Goal: Task Accomplishment & Management: Use online tool/utility

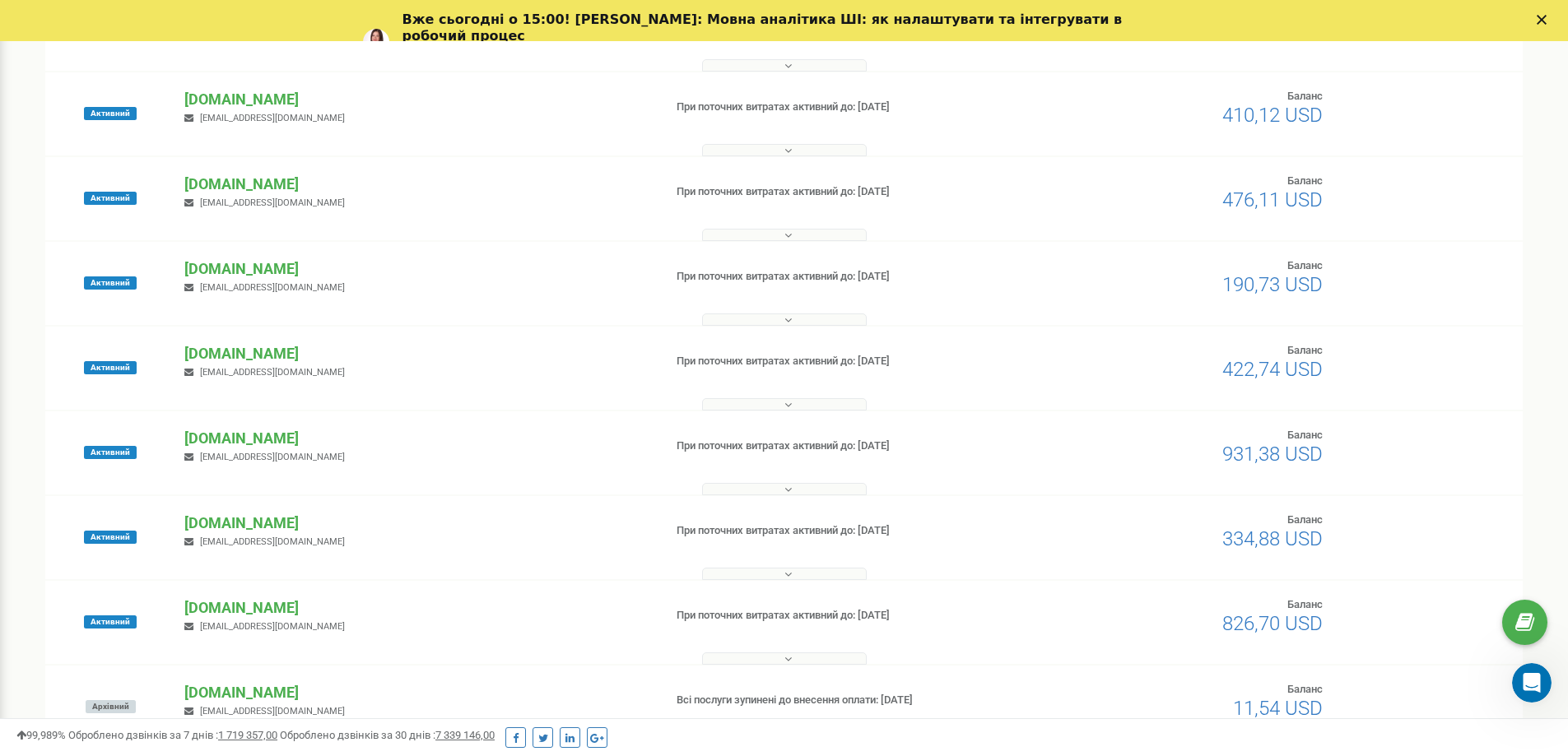
scroll to position [576, 0]
click at [223, 430] on p "[DOMAIN_NAME]" at bounding box center [417, 437] width 465 height 21
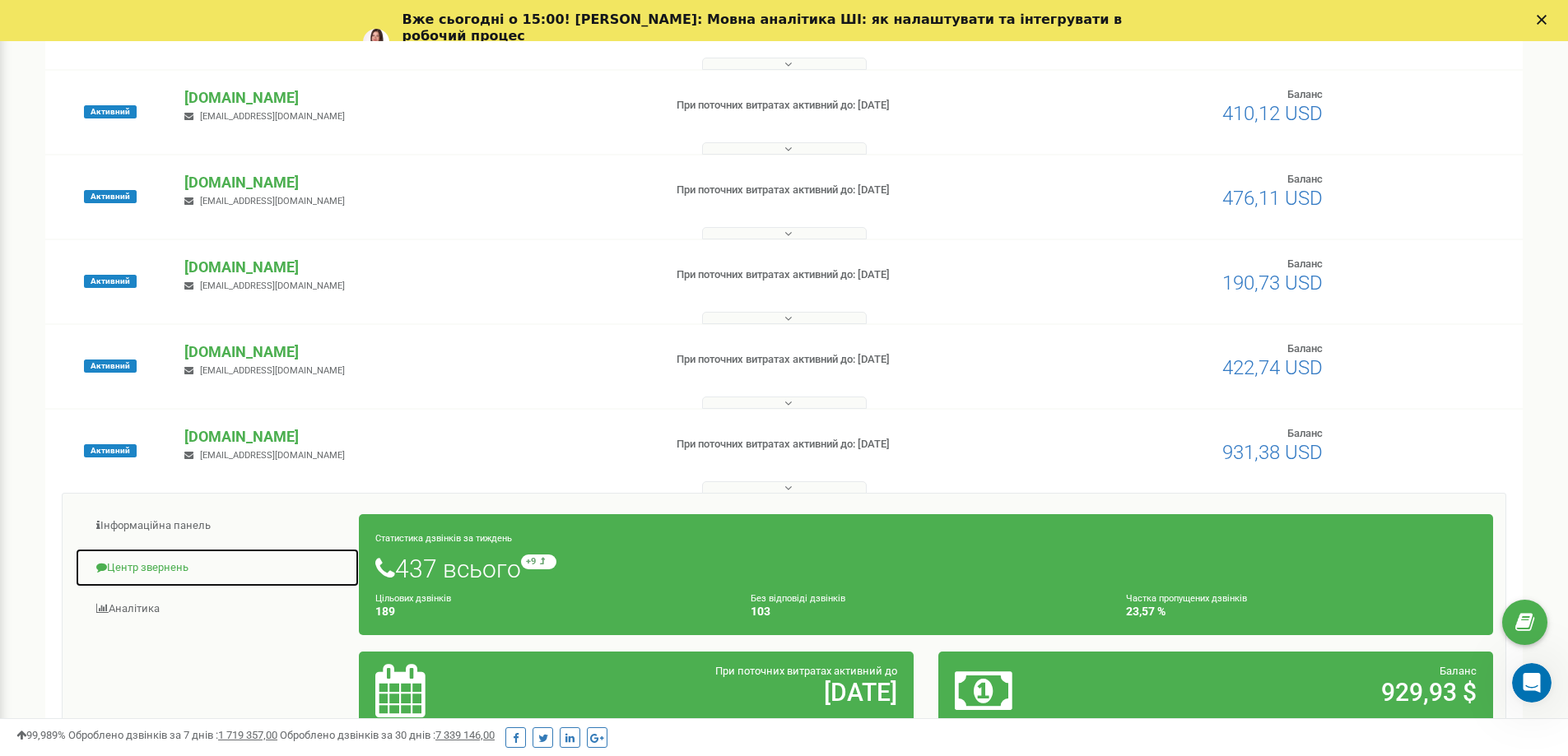
click at [180, 557] on link "Центр звернень" at bounding box center [217, 567] width 285 height 40
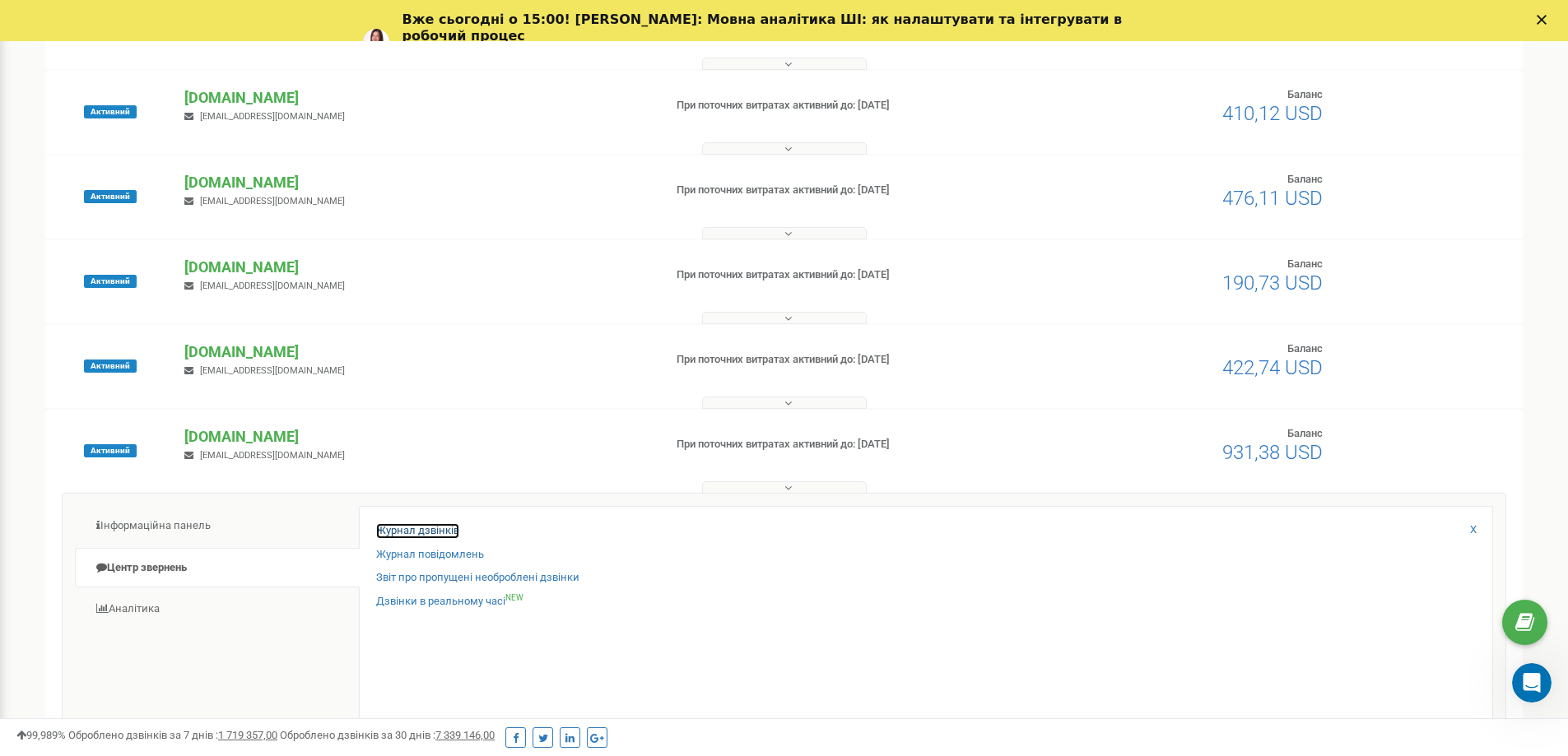
click at [405, 526] on link "Журнал дзвінків" at bounding box center [418, 531] width 84 height 16
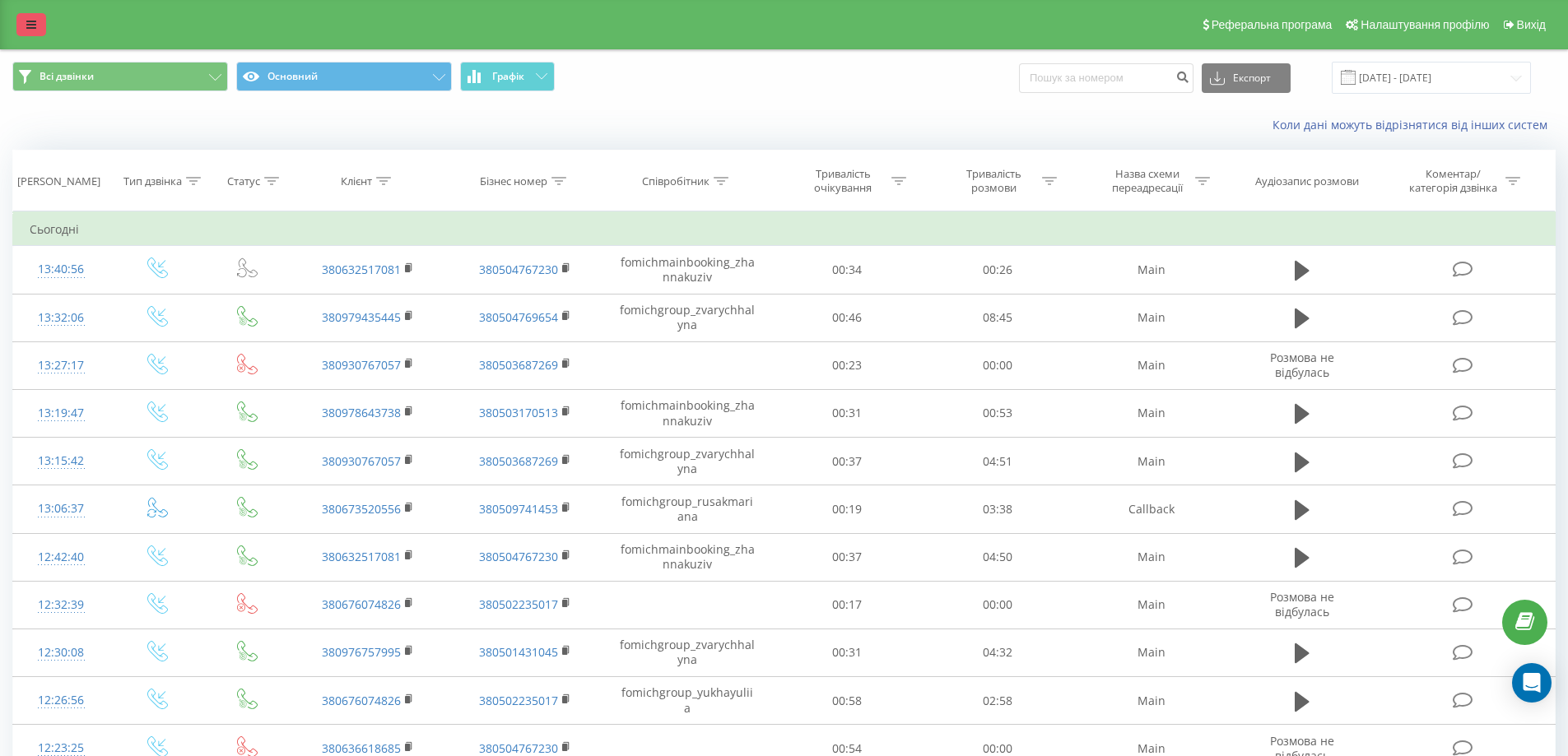
click at [24, 30] on link at bounding box center [31, 25] width 29 height 23
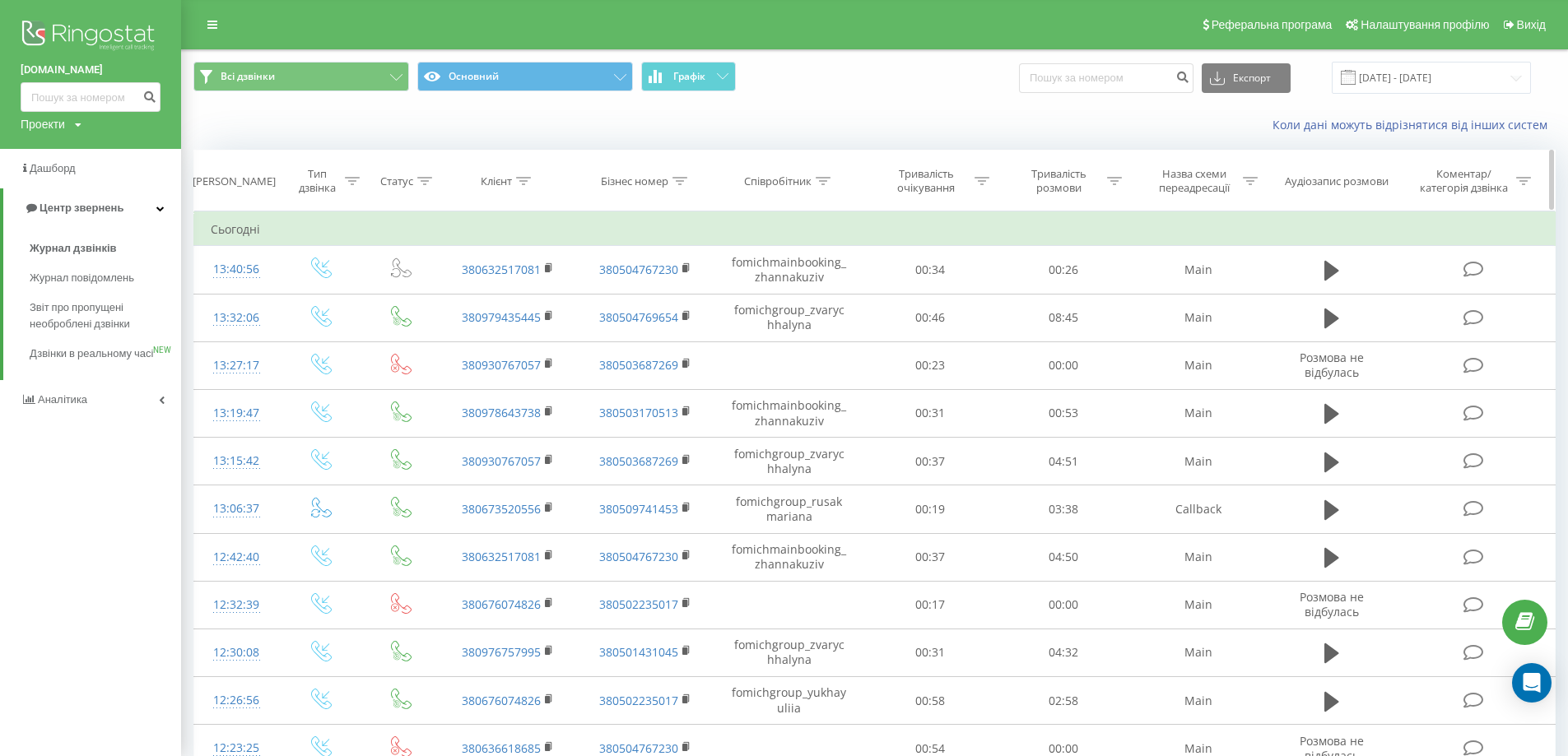
drag, startPoint x: 265, startPoint y: 128, endPoint x: 650, endPoint y: 199, distance: 391.5
click at [272, 128] on div "Коли дані можуть відрізнятися вiд інших систем" at bounding box center [874, 124] width 1385 height 40
click at [1046, 109] on div "Коли дані можуть відрізнятися вiд інших систем" at bounding box center [874, 124] width 1385 height 40
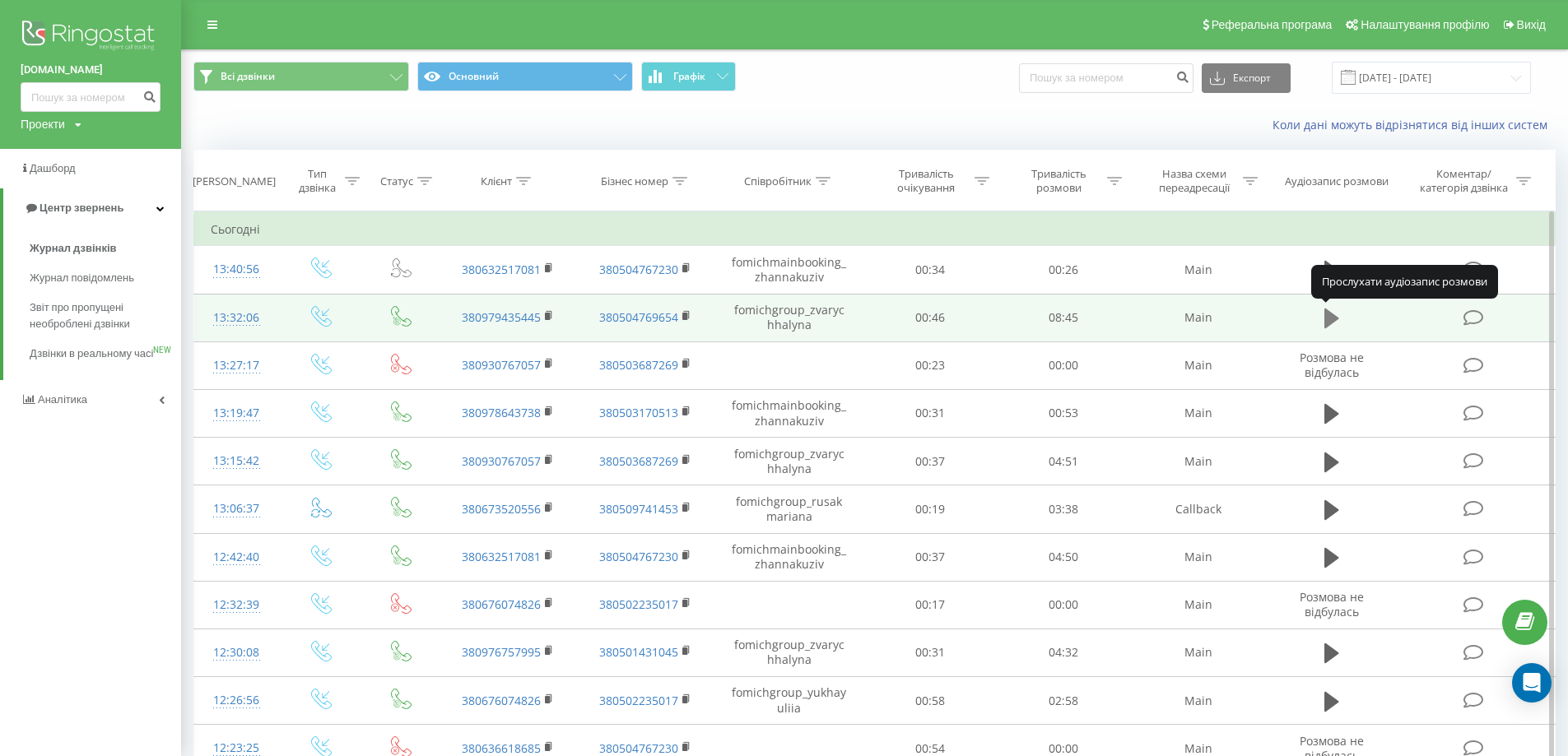
click at [1327, 325] on icon at bounding box center [1331, 318] width 15 height 19
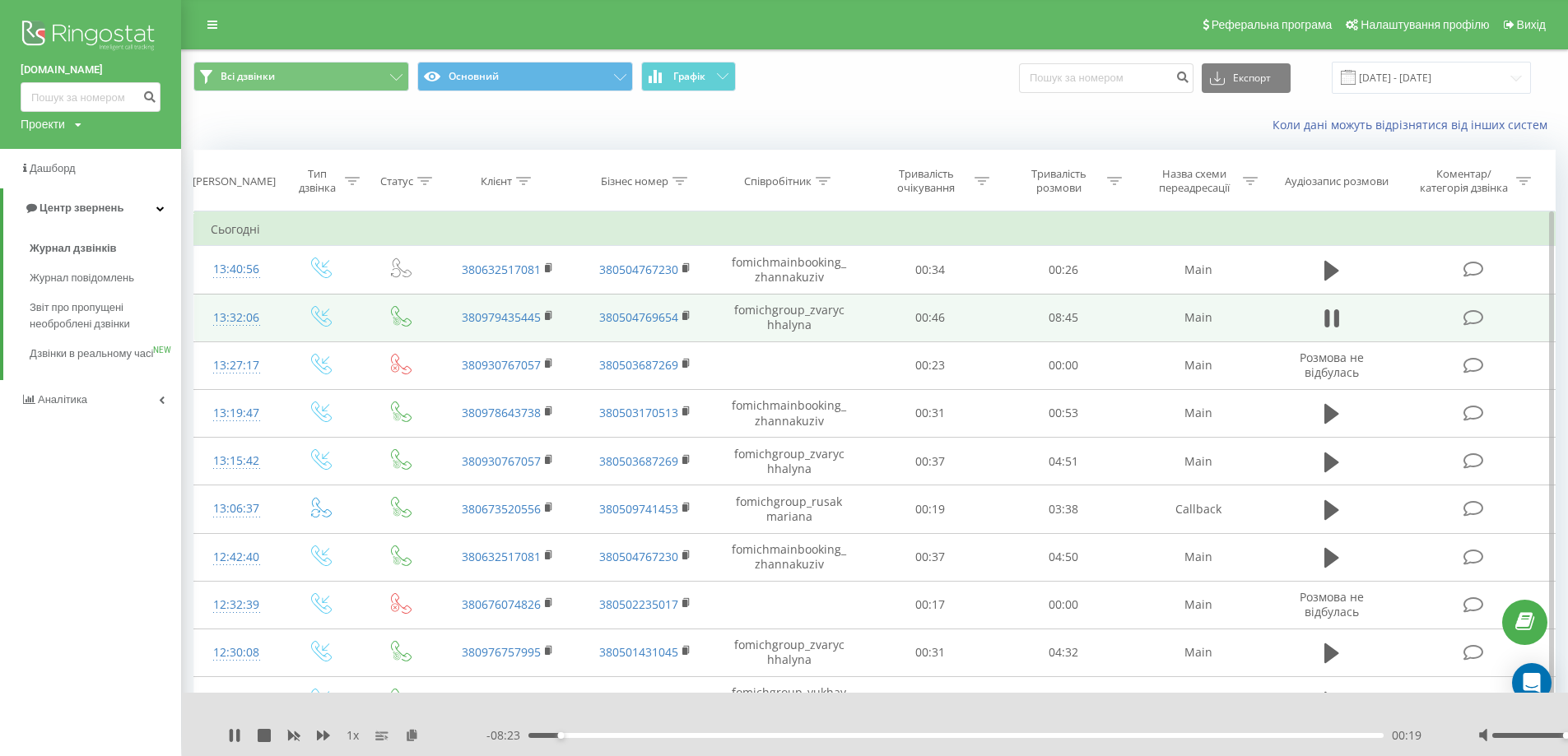
click at [1276, 138] on div "Коли дані можуть відрізнятися вiд інших систем" at bounding box center [874, 124] width 1385 height 40
click at [1339, 314] on icon at bounding box center [1336, 318] width 5 height 18
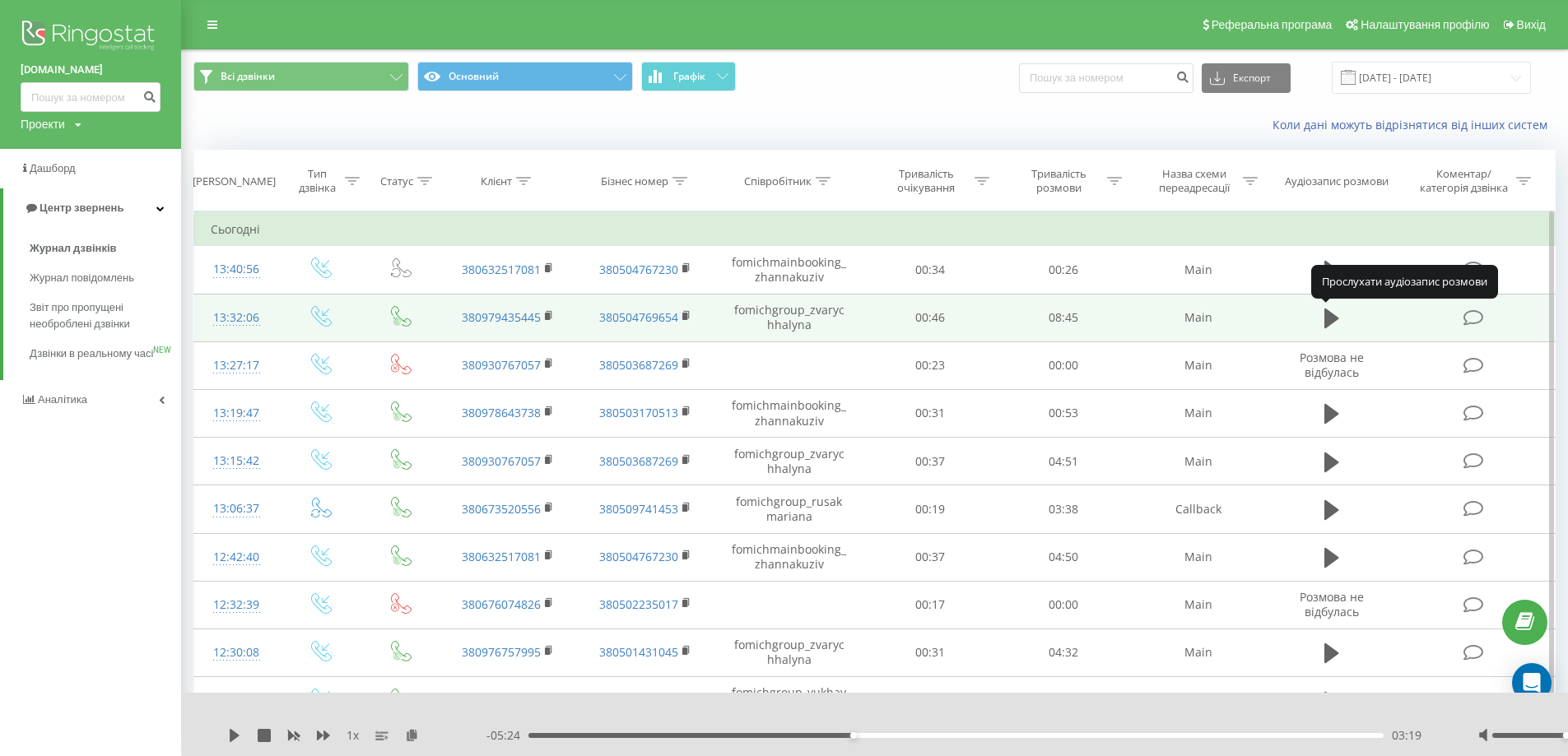
click at [1339, 314] on icon at bounding box center [1331, 319] width 15 height 23
click at [1339, 314] on icon at bounding box center [1336, 318] width 5 height 18
click at [1339, 314] on icon at bounding box center [1331, 319] width 15 height 23
click at [1331, 317] on icon at bounding box center [1331, 319] width 15 height 23
click at [1331, 317] on icon at bounding box center [1331, 318] width 15 height 19
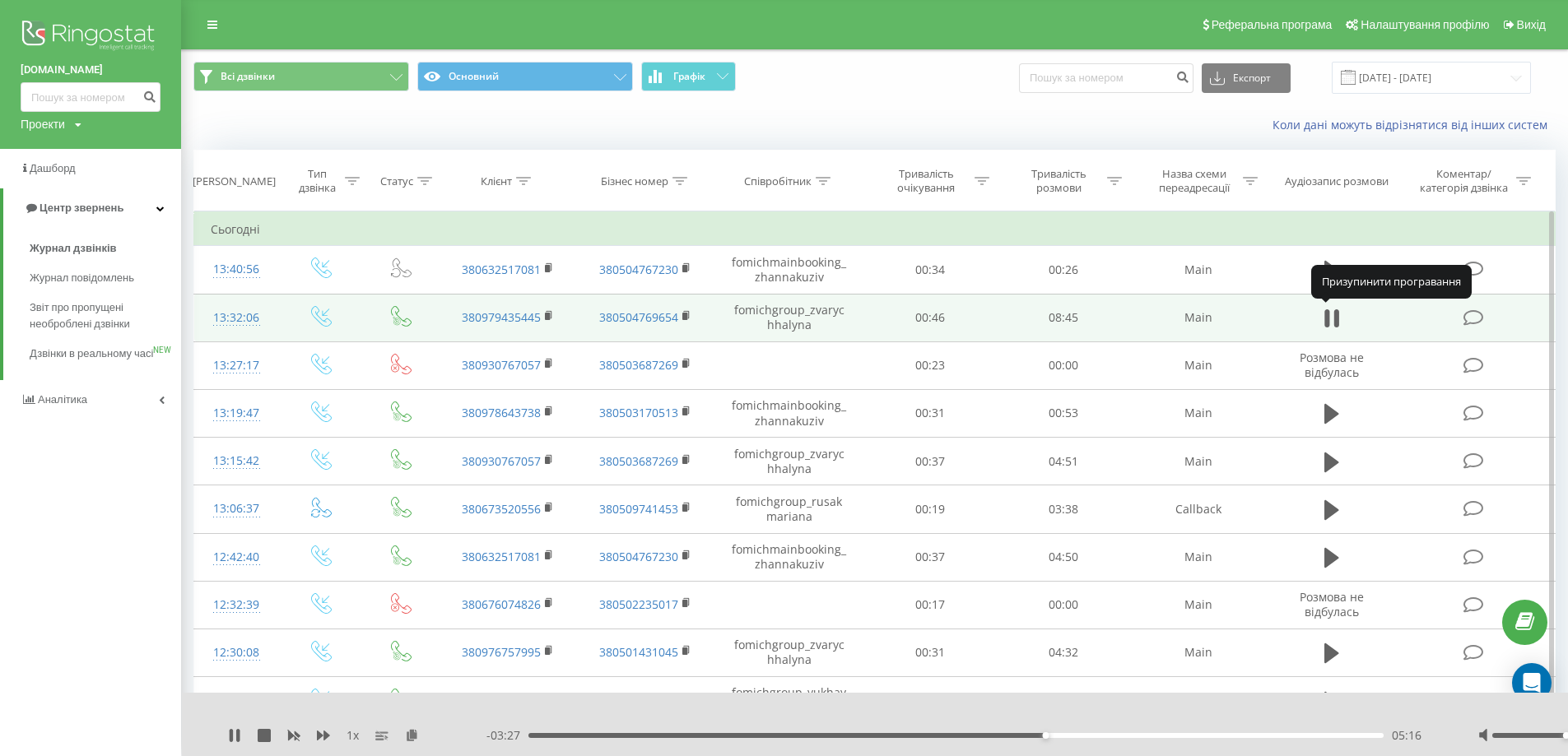
click at [1331, 317] on icon at bounding box center [1331, 319] width 15 height 23
click at [1329, 316] on icon at bounding box center [1331, 318] width 15 height 19
click at [1325, 322] on icon at bounding box center [1326, 318] width 5 height 18
click at [1322, 319] on button at bounding box center [1331, 318] width 24 height 24
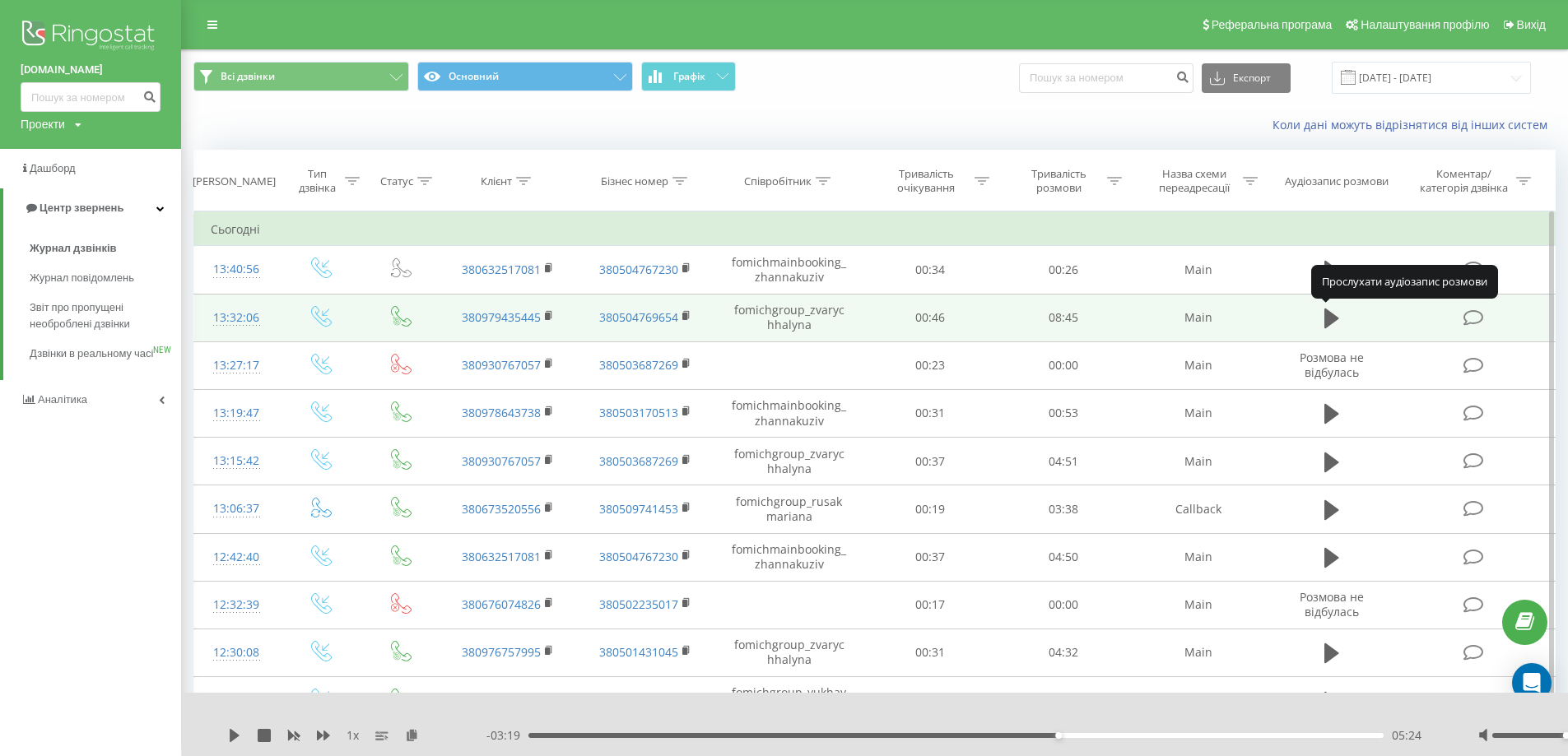
click at [1322, 319] on button at bounding box center [1331, 318] width 24 height 24
click at [1329, 316] on icon at bounding box center [1331, 318] width 15 height 19
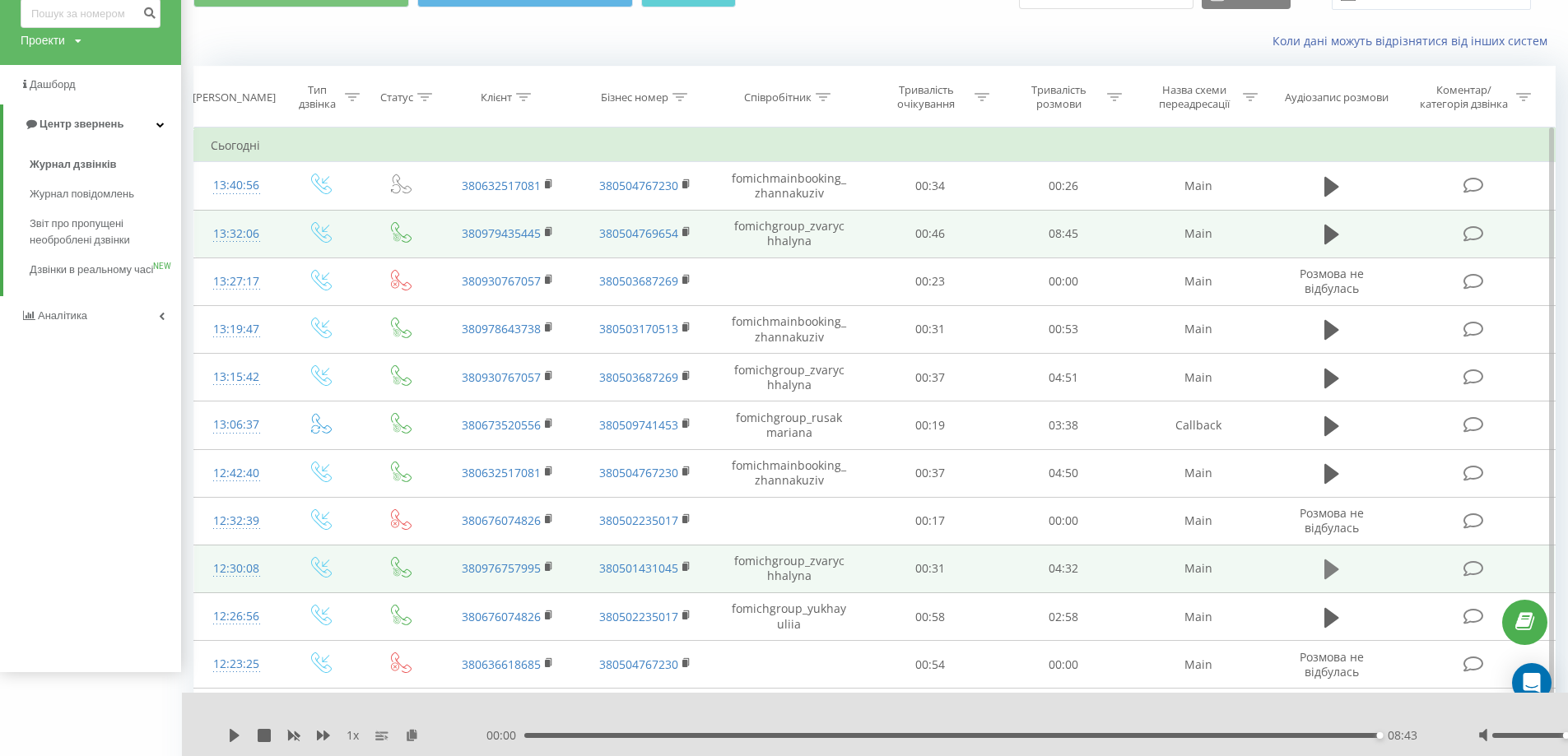
scroll to position [83, 0]
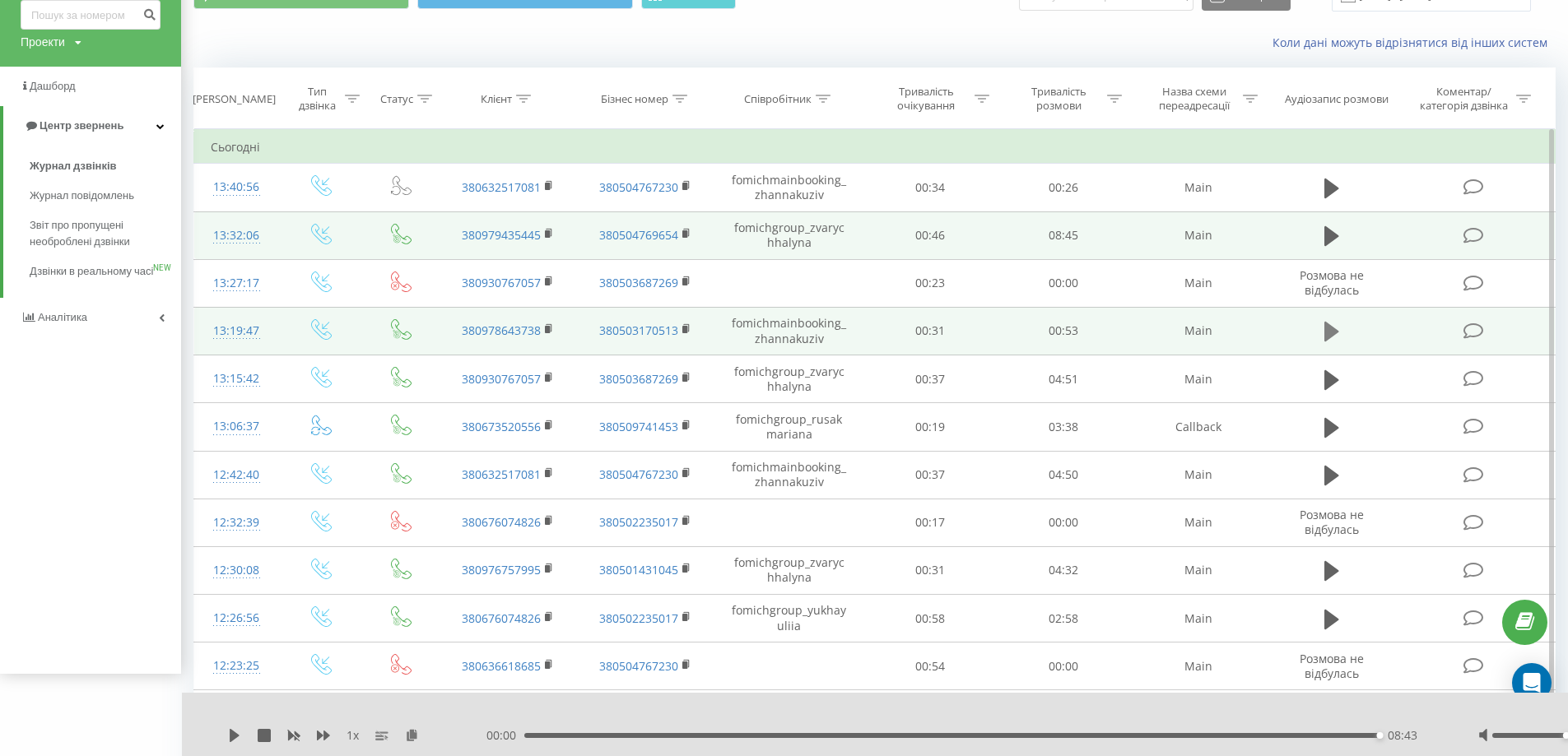
click at [1334, 332] on icon at bounding box center [1331, 331] width 15 height 19
click at [1334, 332] on icon at bounding box center [1331, 331] width 15 height 23
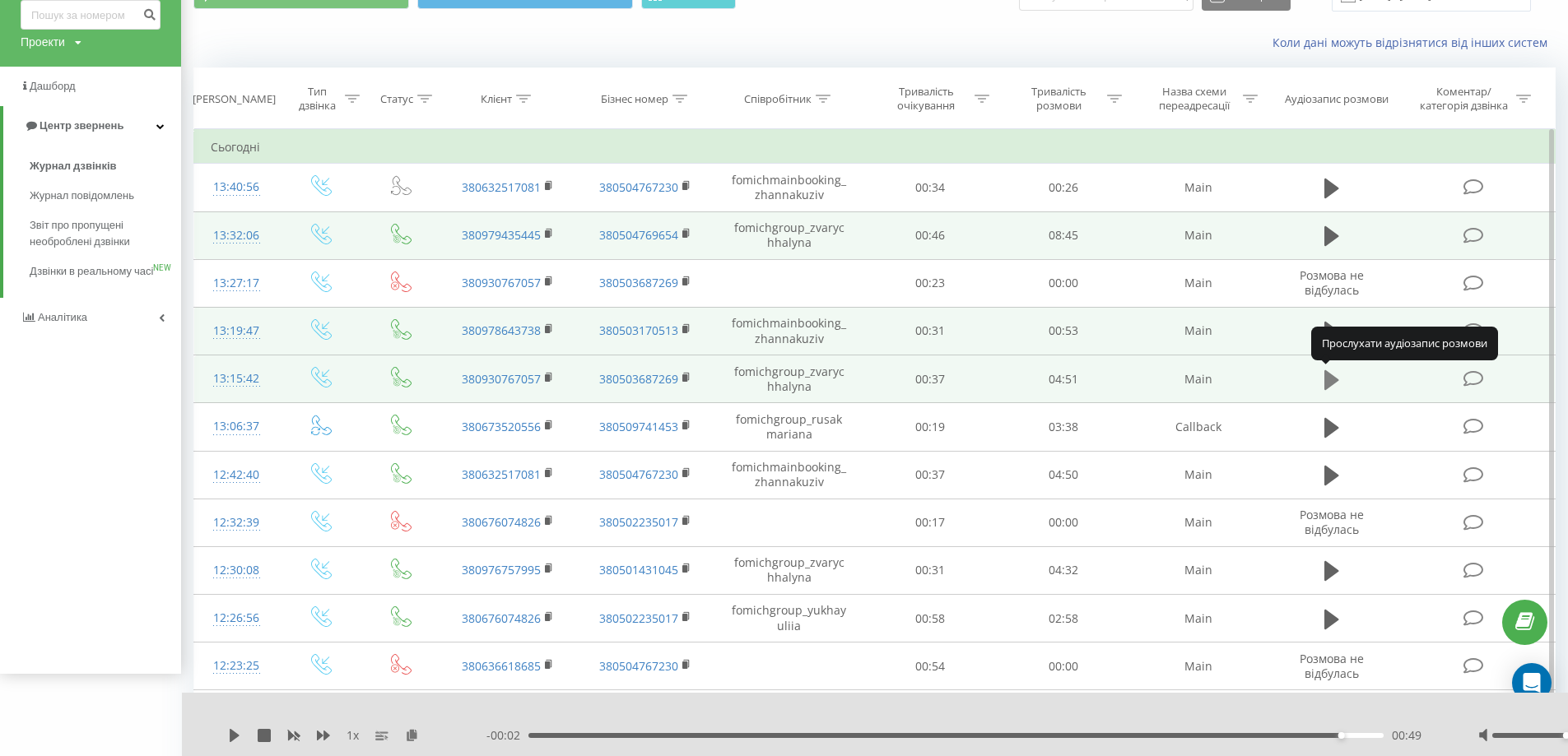
click at [1331, 376] on icon at bounding box center [1331, 379] width 15 height 19
click at [1328, 384] on icon at bounding box center [1326, 380] width 5 height 18
click at [1328, 379] on icon at bounding box center [1331, 379] width 15 height 19
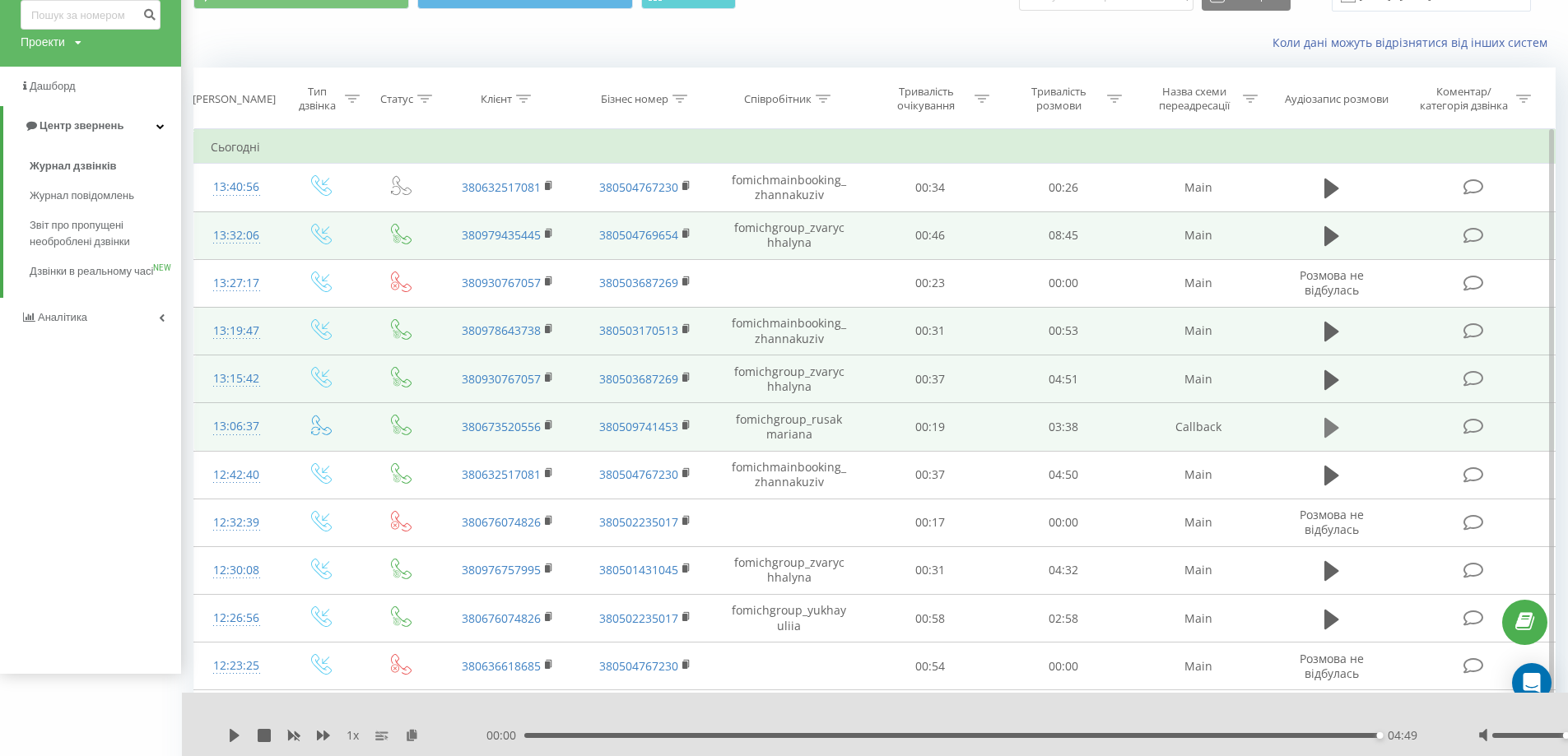
click at [1341, 421] on button at bounding box center [1331, 428] width 24 height 24
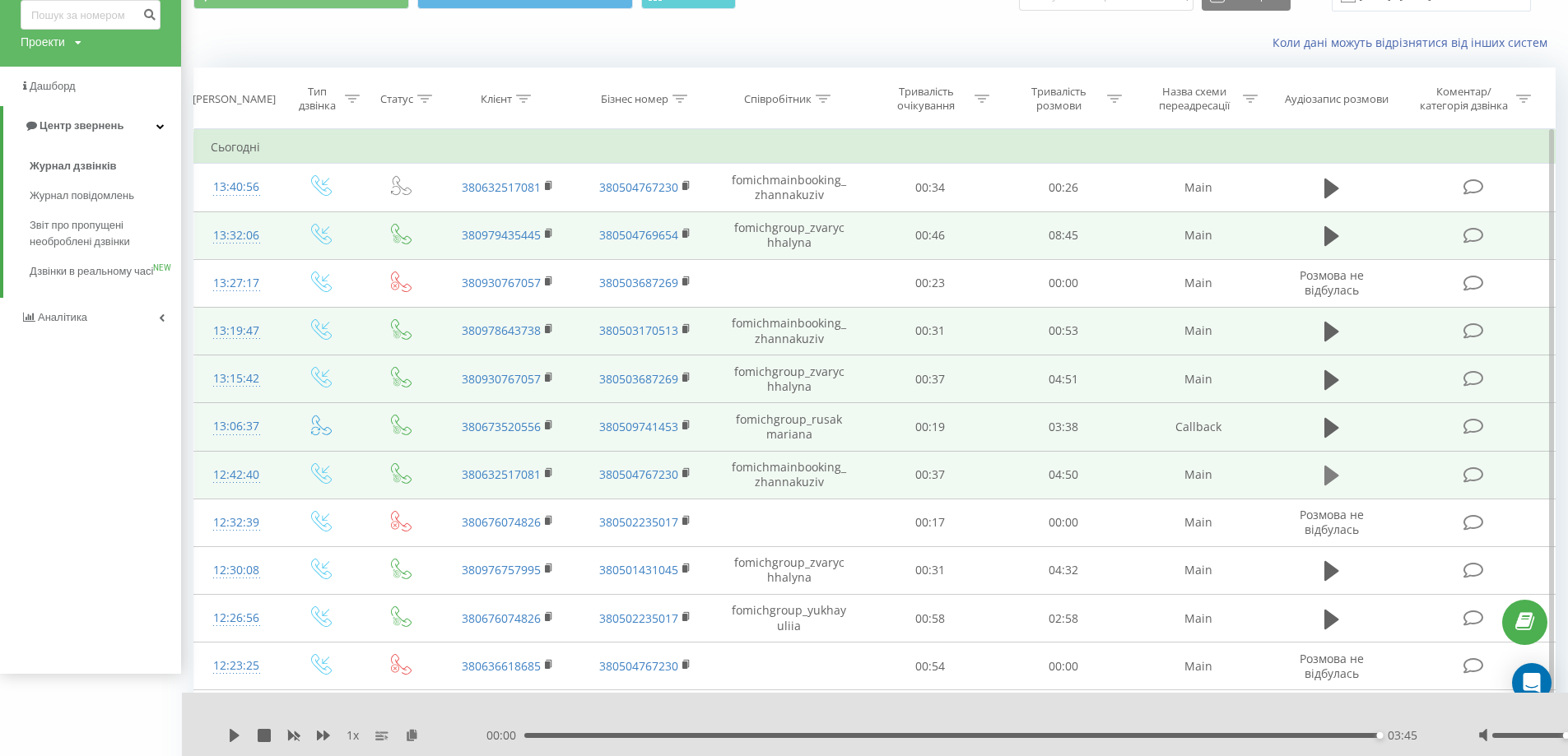
click at [1339, 475] on button at bounding box center [1331, 475] width 24 height 24
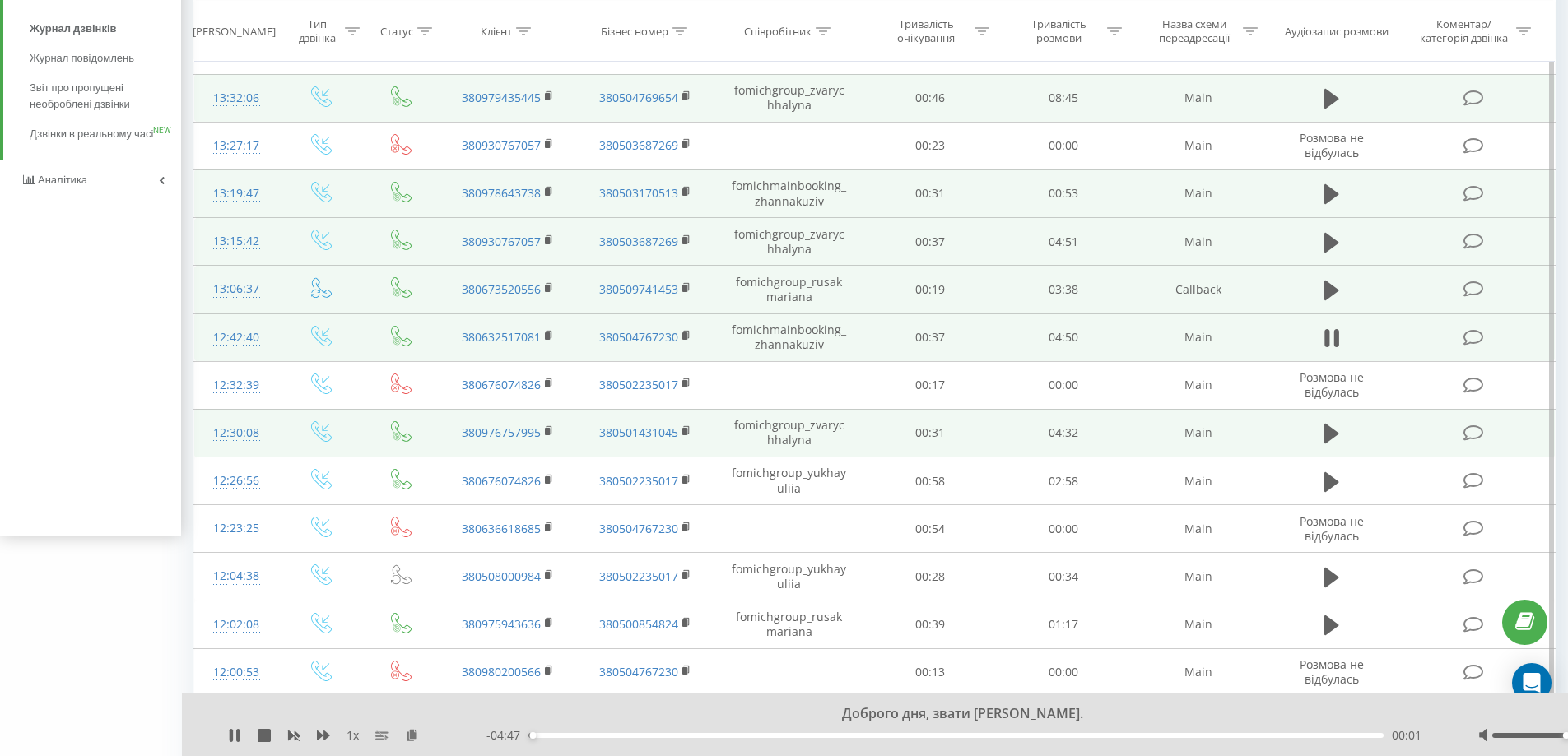
scroll to position [247, 0]
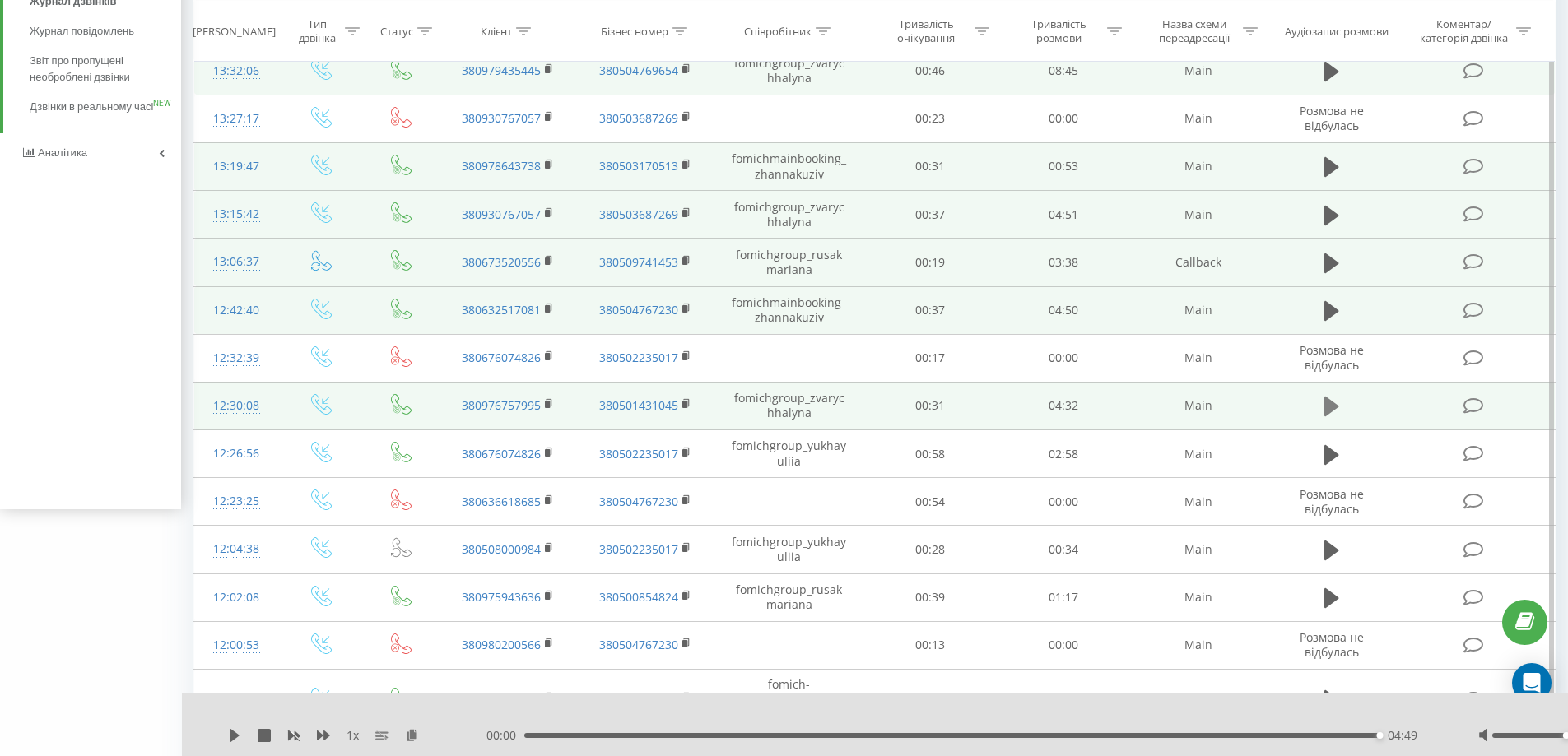
click at [1332, 410] on icon at bounding box center [1331, 406] width 15 height 19
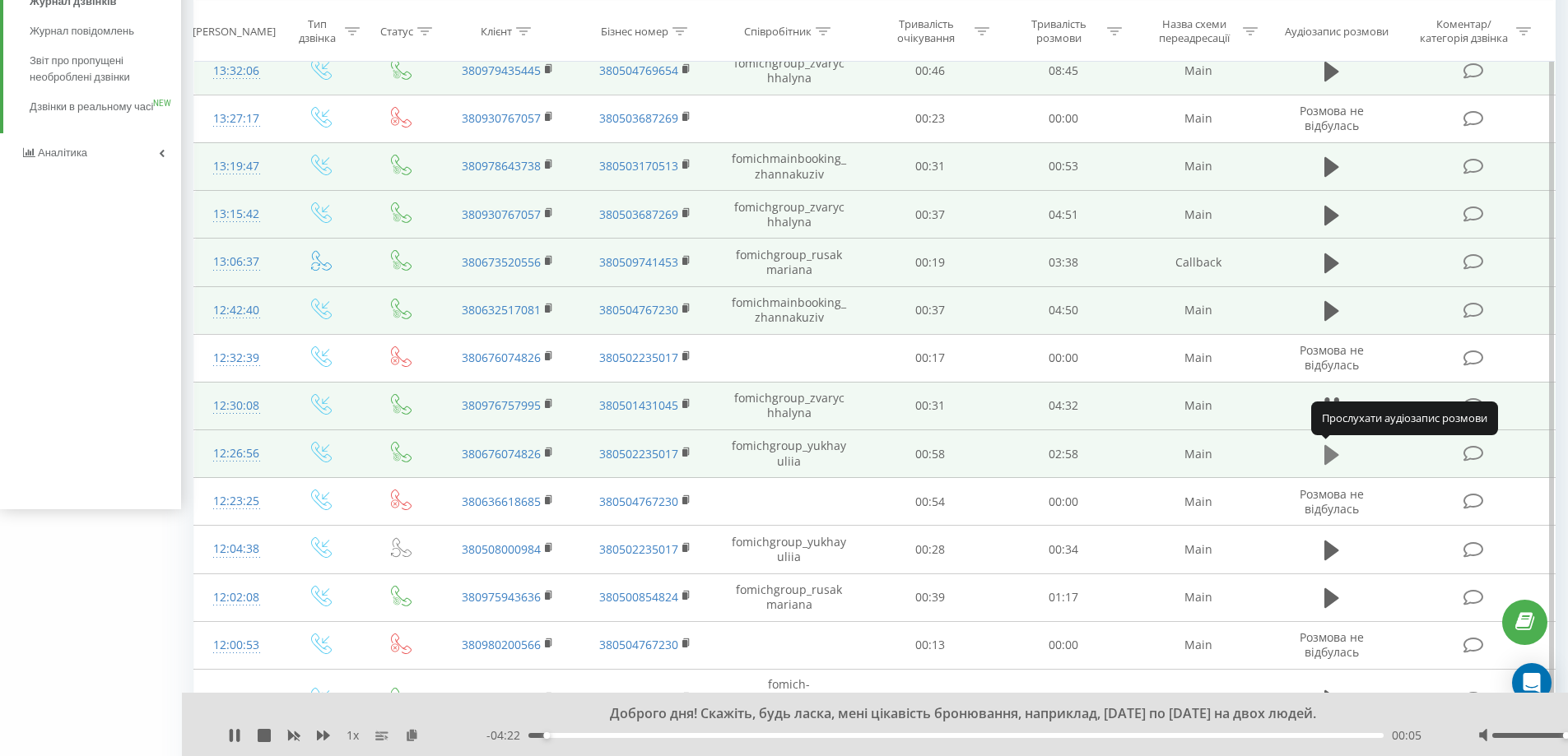
click at [1331, 456] on icon at bounding box center [1331, 454] width 15 height 19
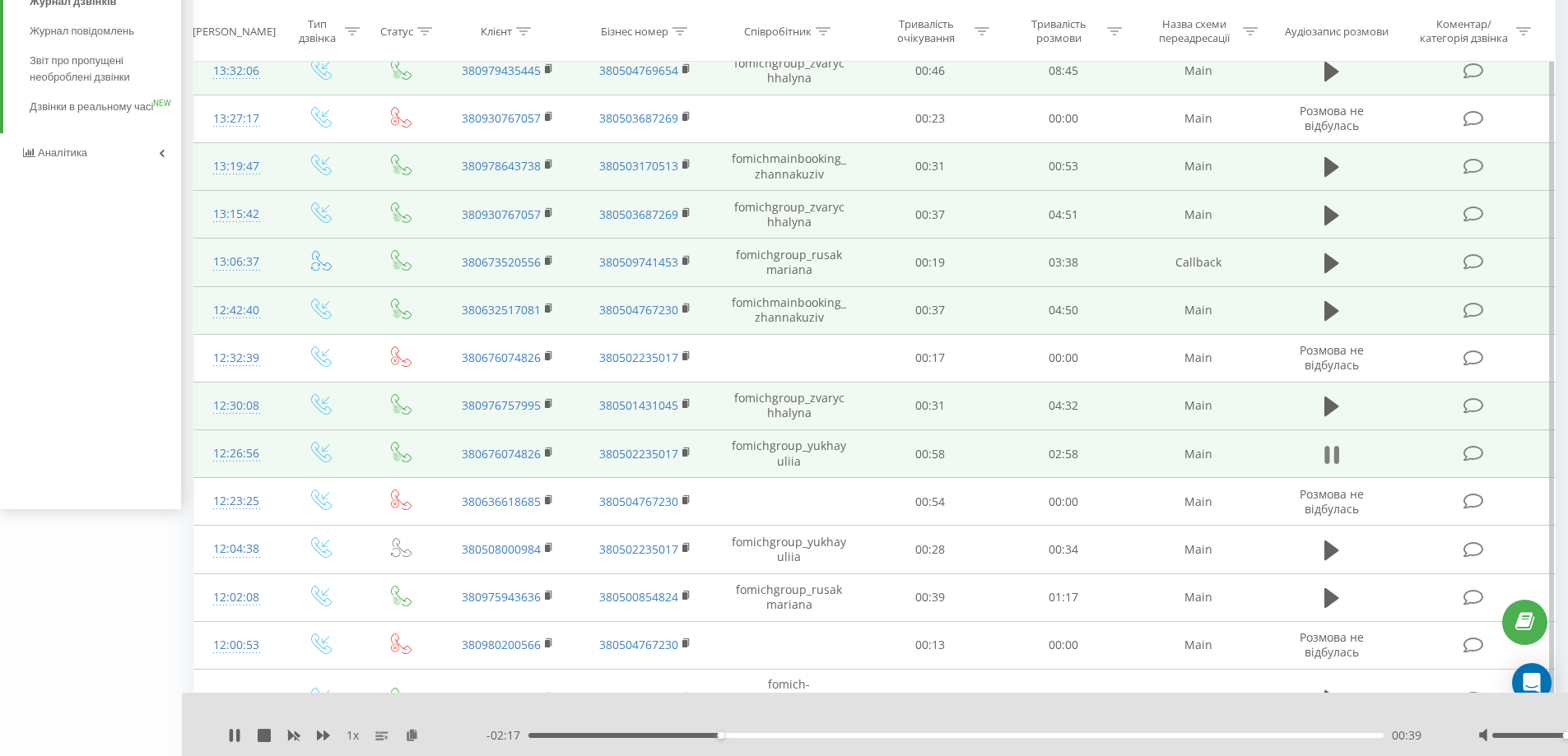
click at [1334, 453] on icon at bounding box center [1336, 455] width 5 height 18
click at [1334, 453] on icon at bounding box center [1331, 454] width 15 height 19
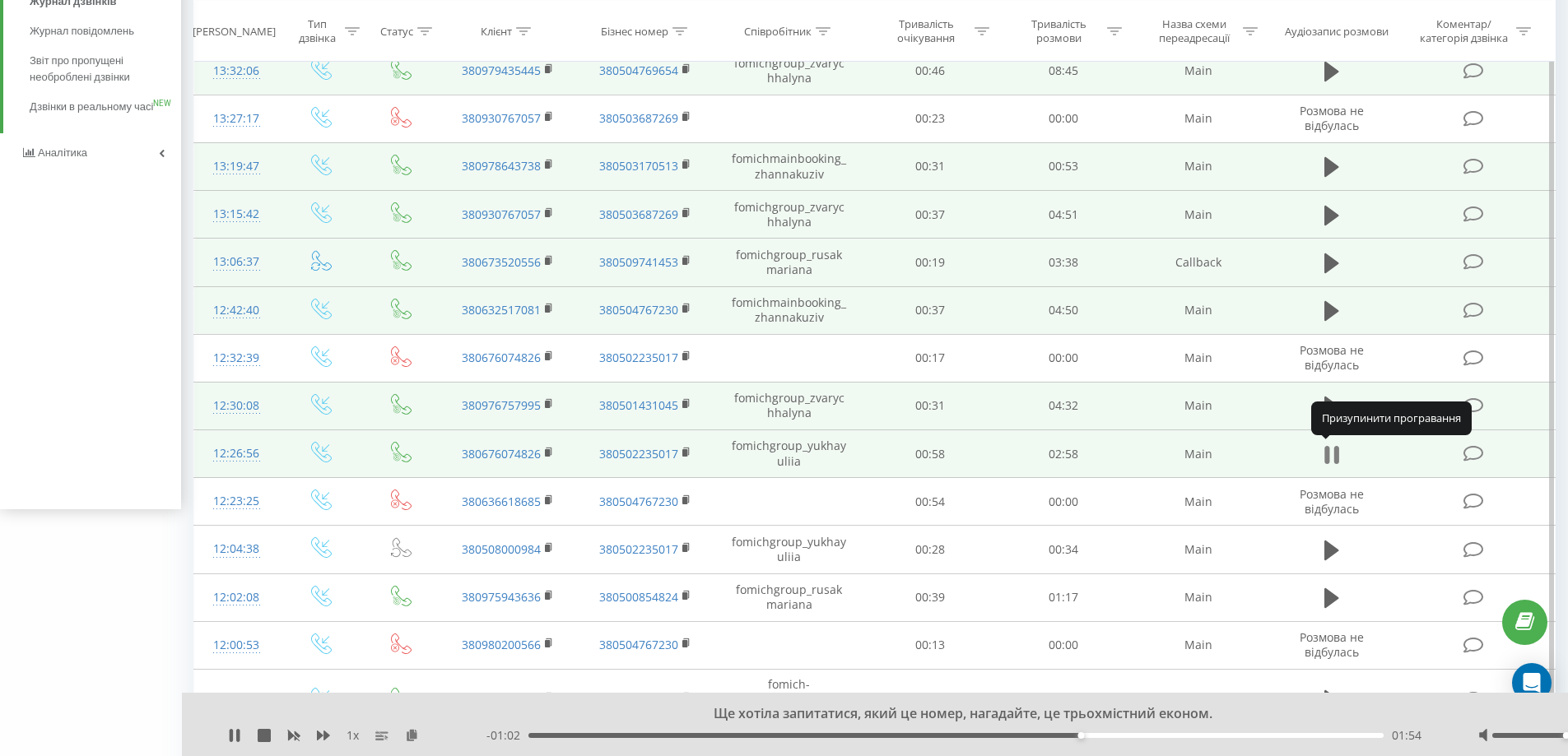
click at [1330, 455] on icon at bounding box center [1331, 455] width 15 height 23
click at [1330, 453] on icon at bounding box center [1331, 454] width 15 height 19
click at [1330, 453] on icon at bounding box center [1331, 455] width 15 height 23
click at [1330, 453] on icon at bounding box center [1331, 454] width 15 height 19
click at [1330, 453] on icon at bounding box center [1331, 455] width 15 height 23
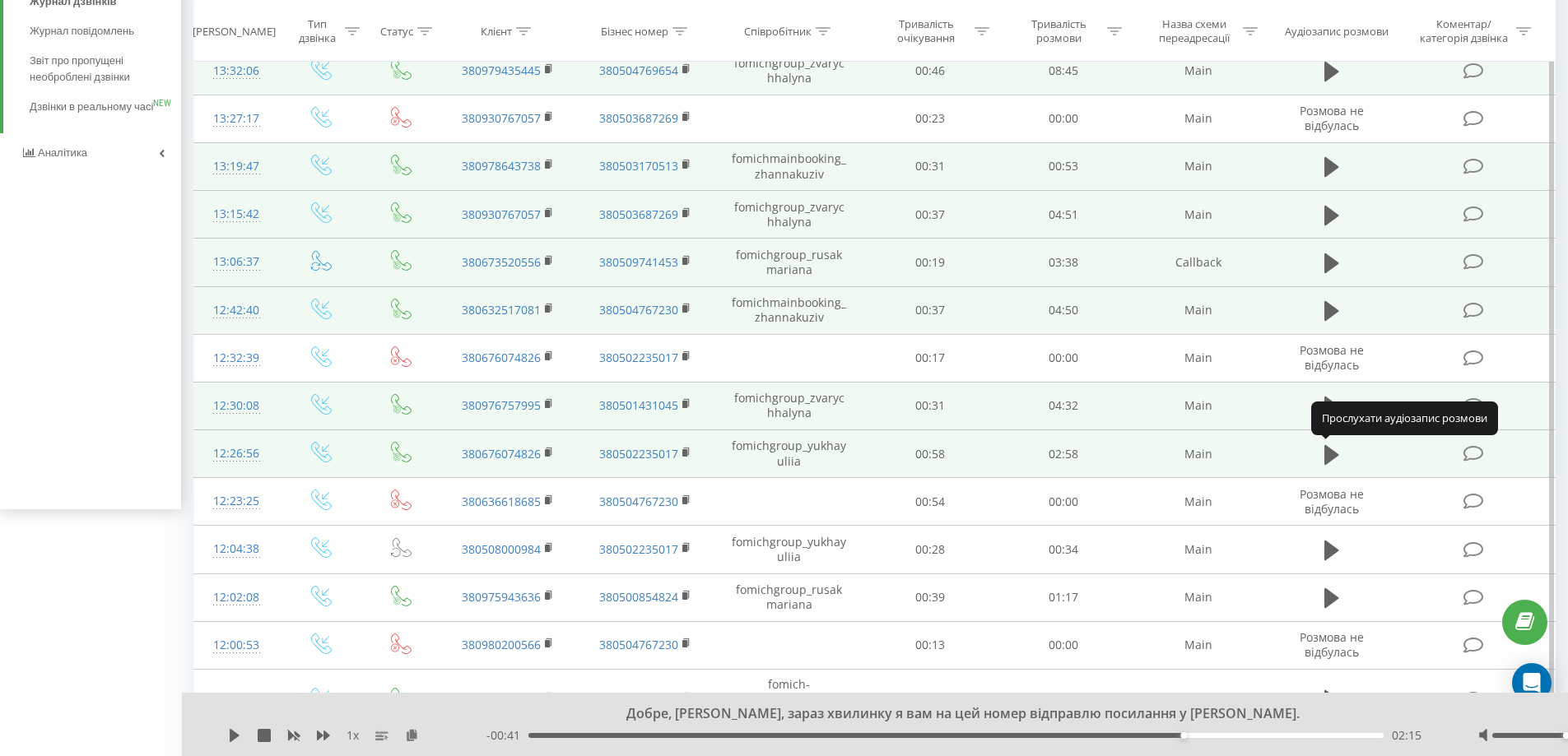
click at [1330, 453] on icon at bounding box center [1331, 454] width 15 height 19
click at [1330, 453] on icon at bounding box center [1331, 455] width 15 height 23
click at [1330, 453] on icon at bounding box center [1331, 454] width 15 height 19
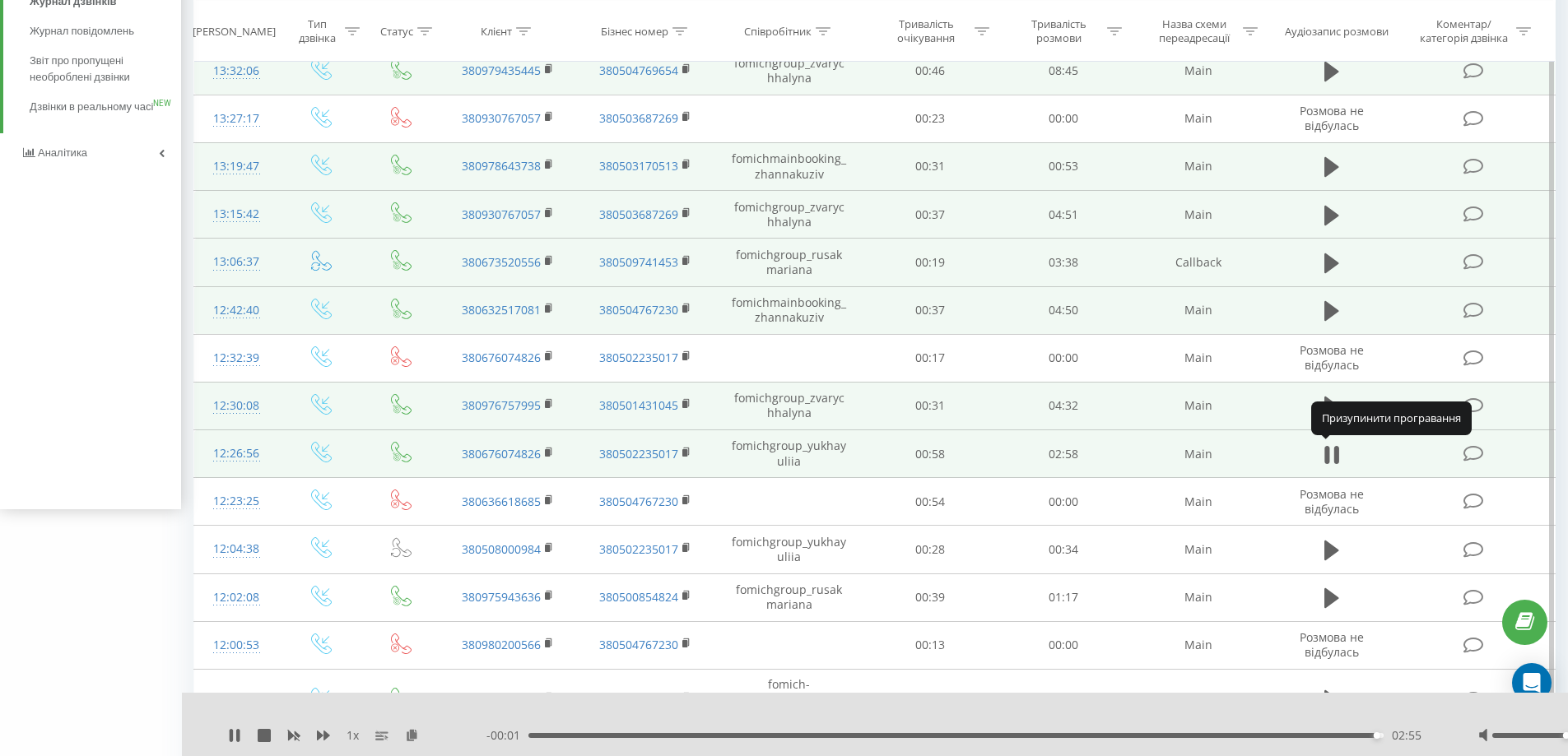
click at [1330, 453] on icon at bounding box center [1331, 455] width 15 height 23
click at [1481, 453] on icon at bounding box center [1473, 454] width 20 height 17
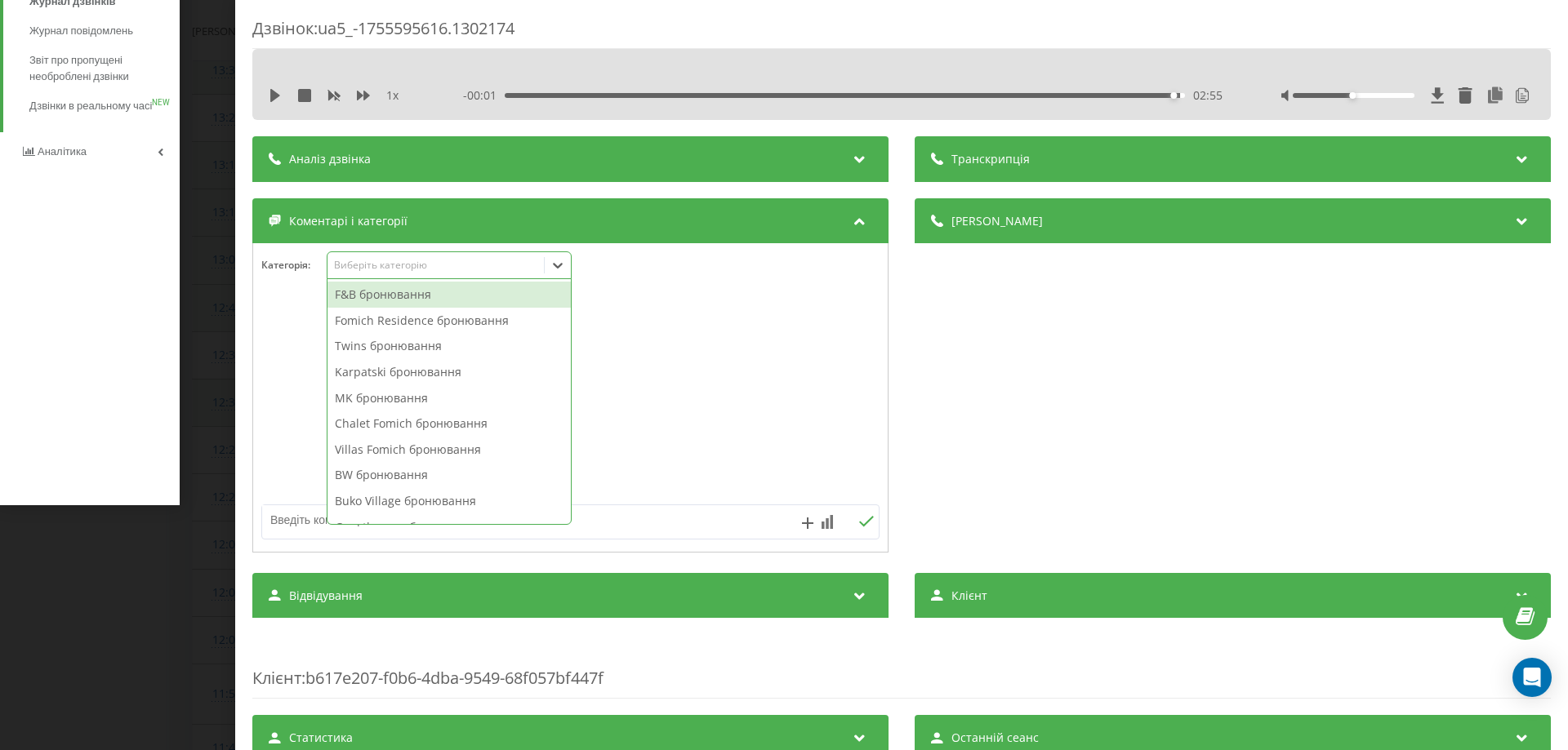
click at [423, 263] on div "Виберіть категорію" at bounding box center [436, 265] width 204 height 13
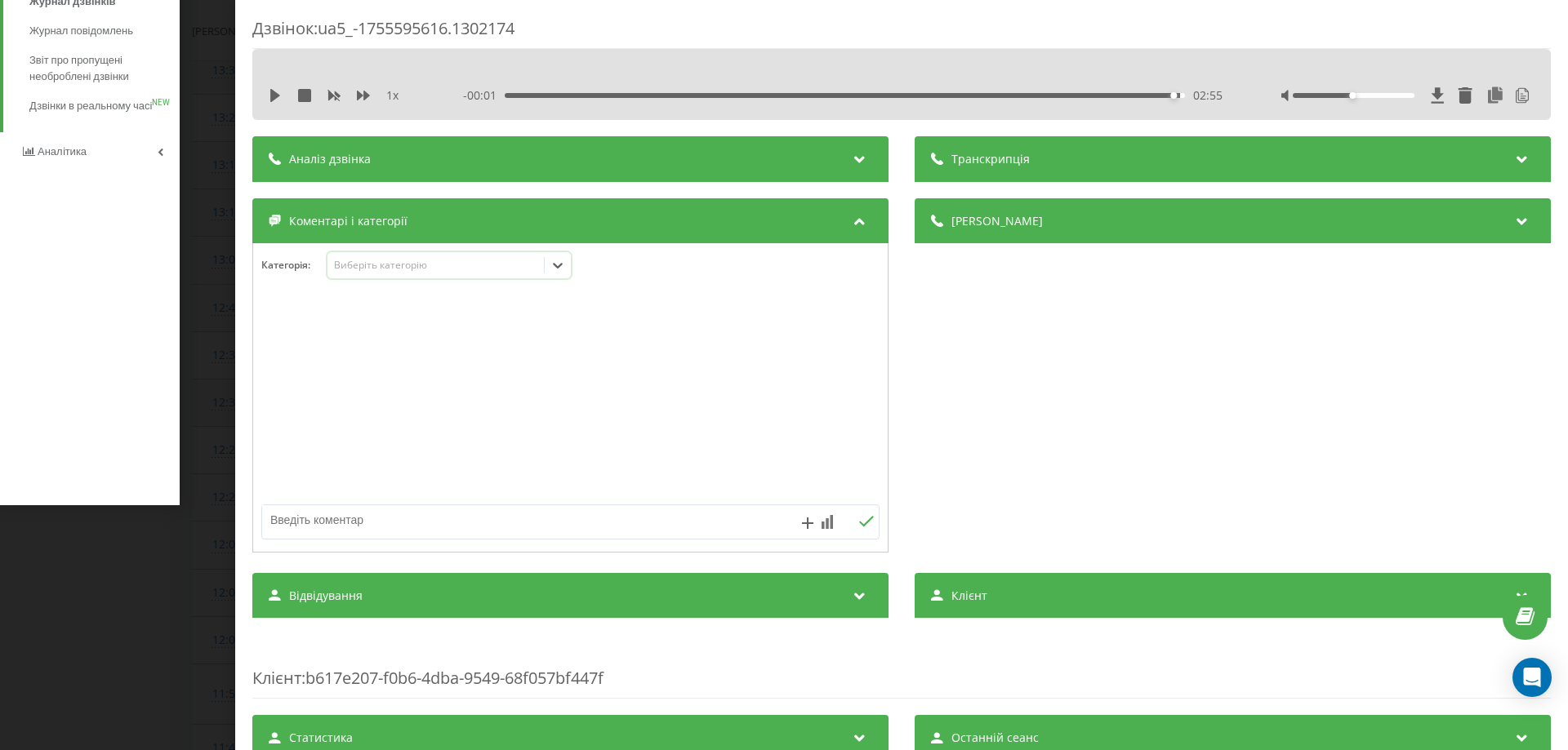
click at [210, 104] on div "Дзвінок : ua5_-1755595616.1302174 1 x - 00:01 02:55 02:55 Транскрипція 00:00 Фу…" at bounding box center [784, 375] width 1568 height 750
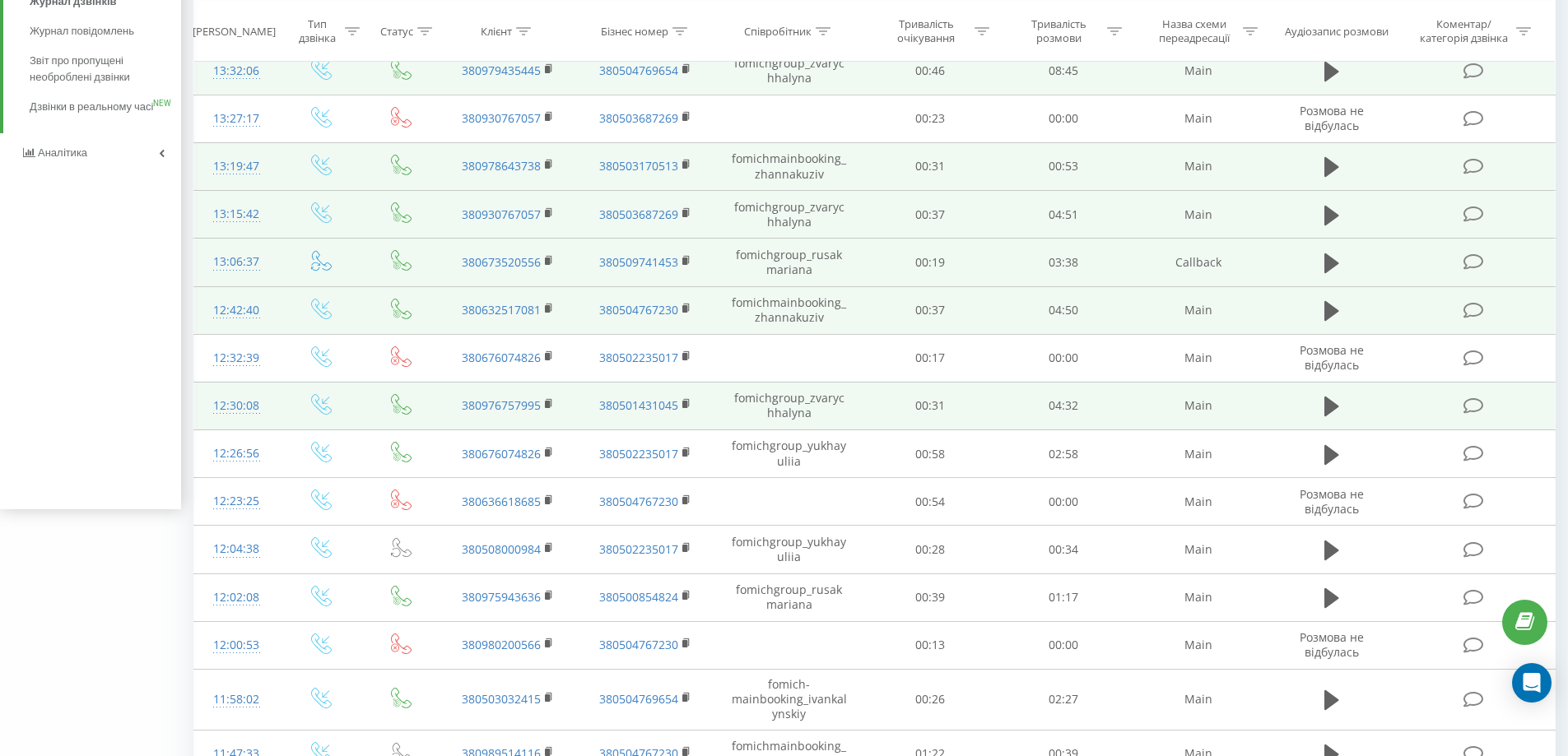
scroll to position [329, 0]
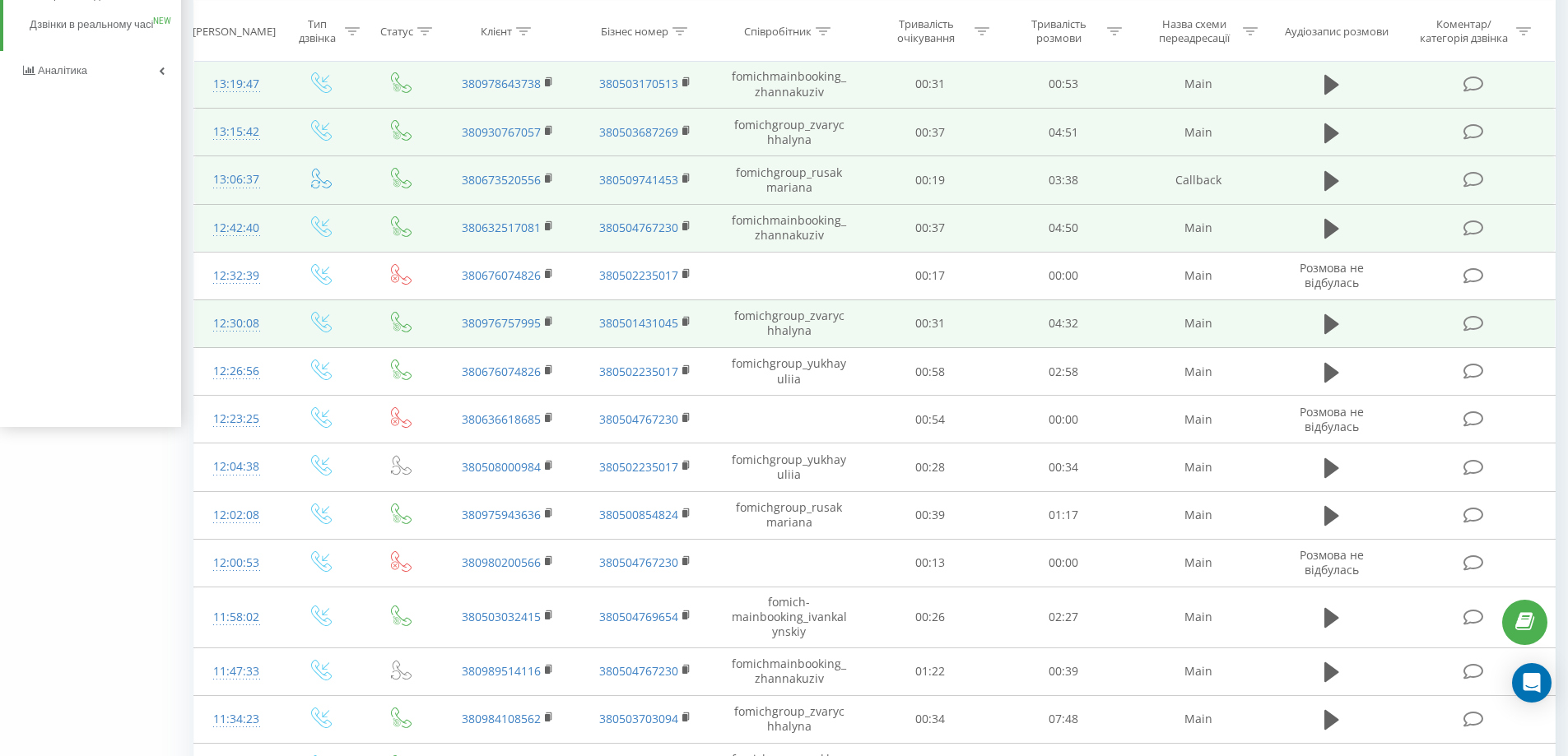
click at [0, 503] on div "Всі дзвінки Основний Графік Експорт .csv .xls .xlsx [DATE] - [DATE] Коли дані м…" at bounding box center [784, 461] width 1568 height 1481
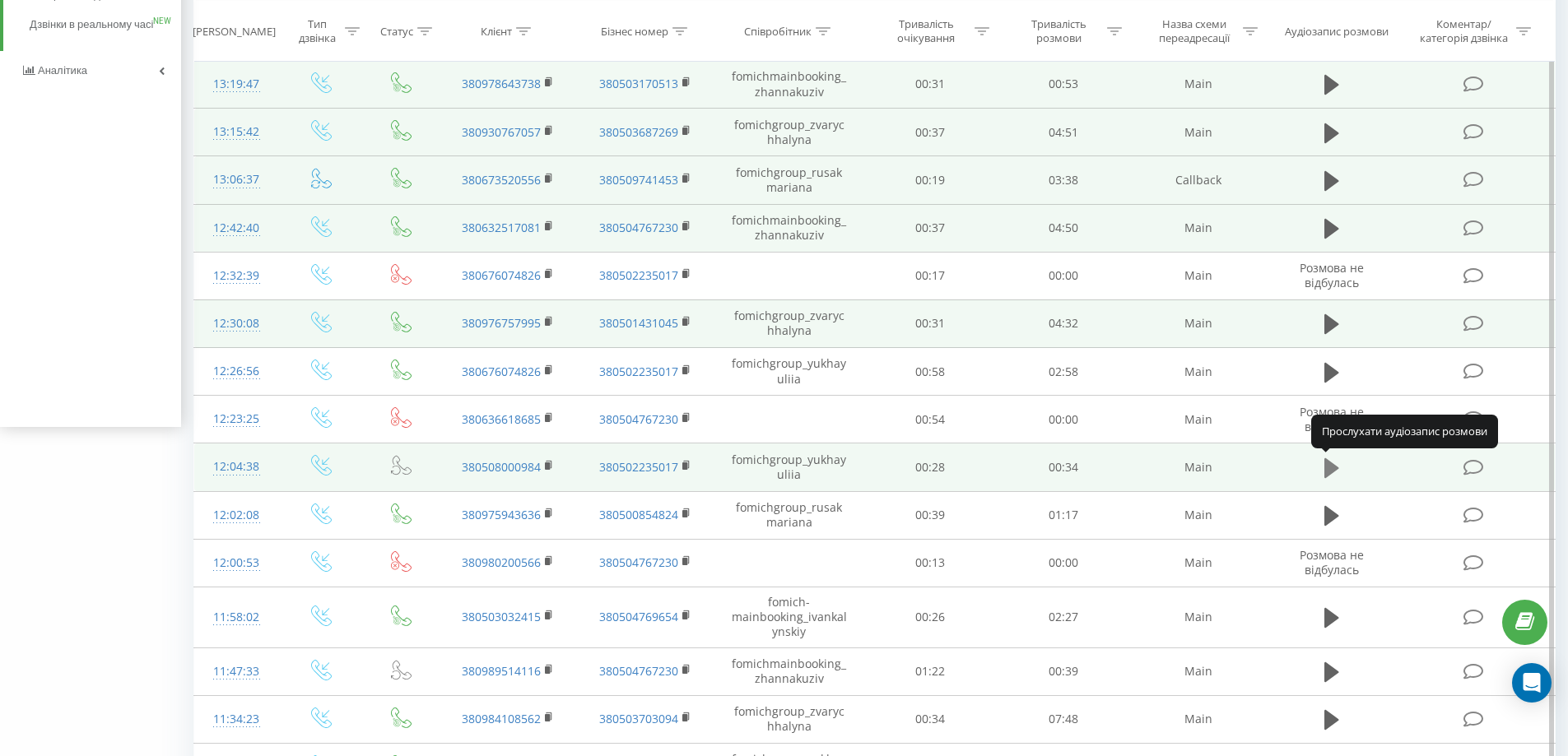
click at [1323, 469] on button at bounding box center [1331, 467] width 24 height 24
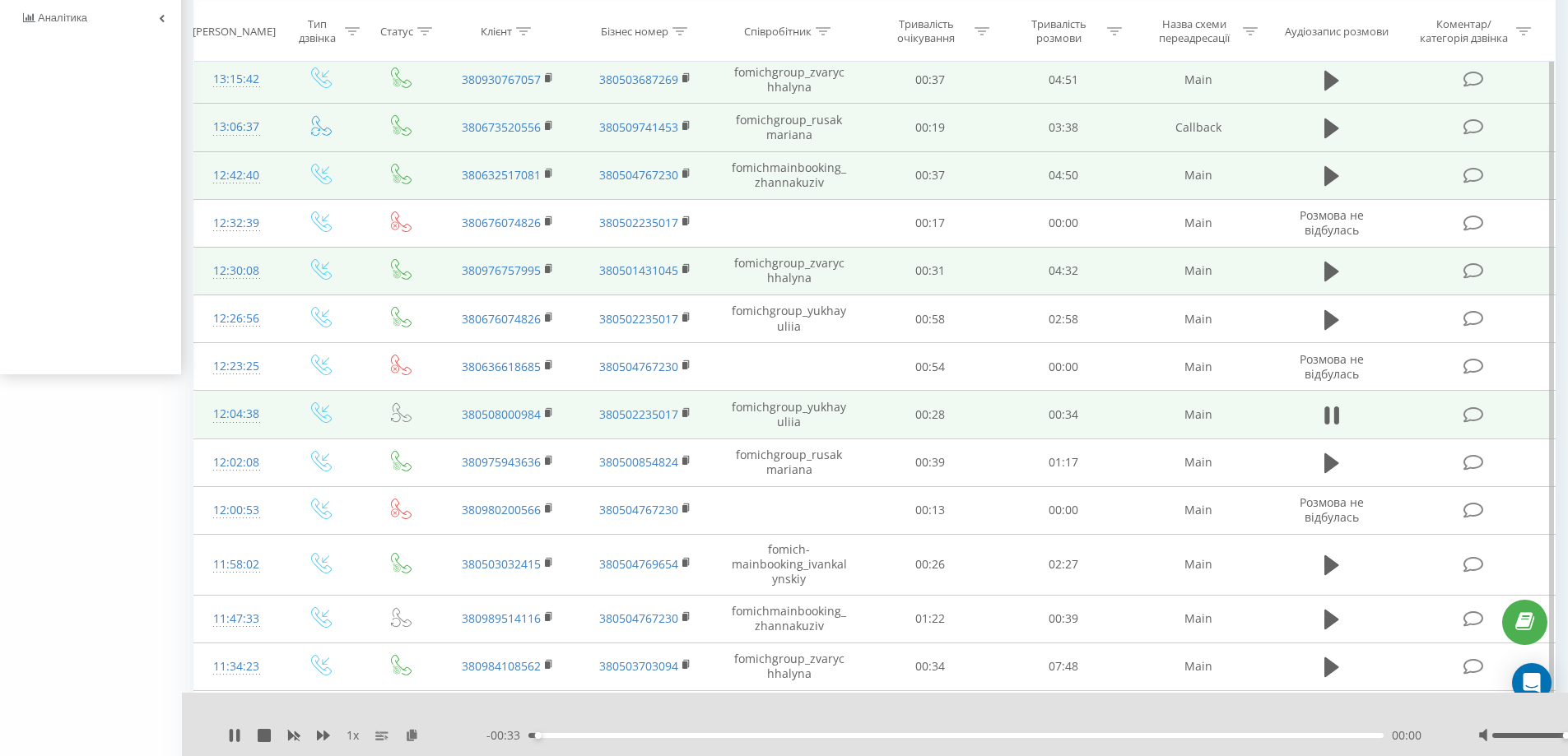
scroll to position [411, 0]
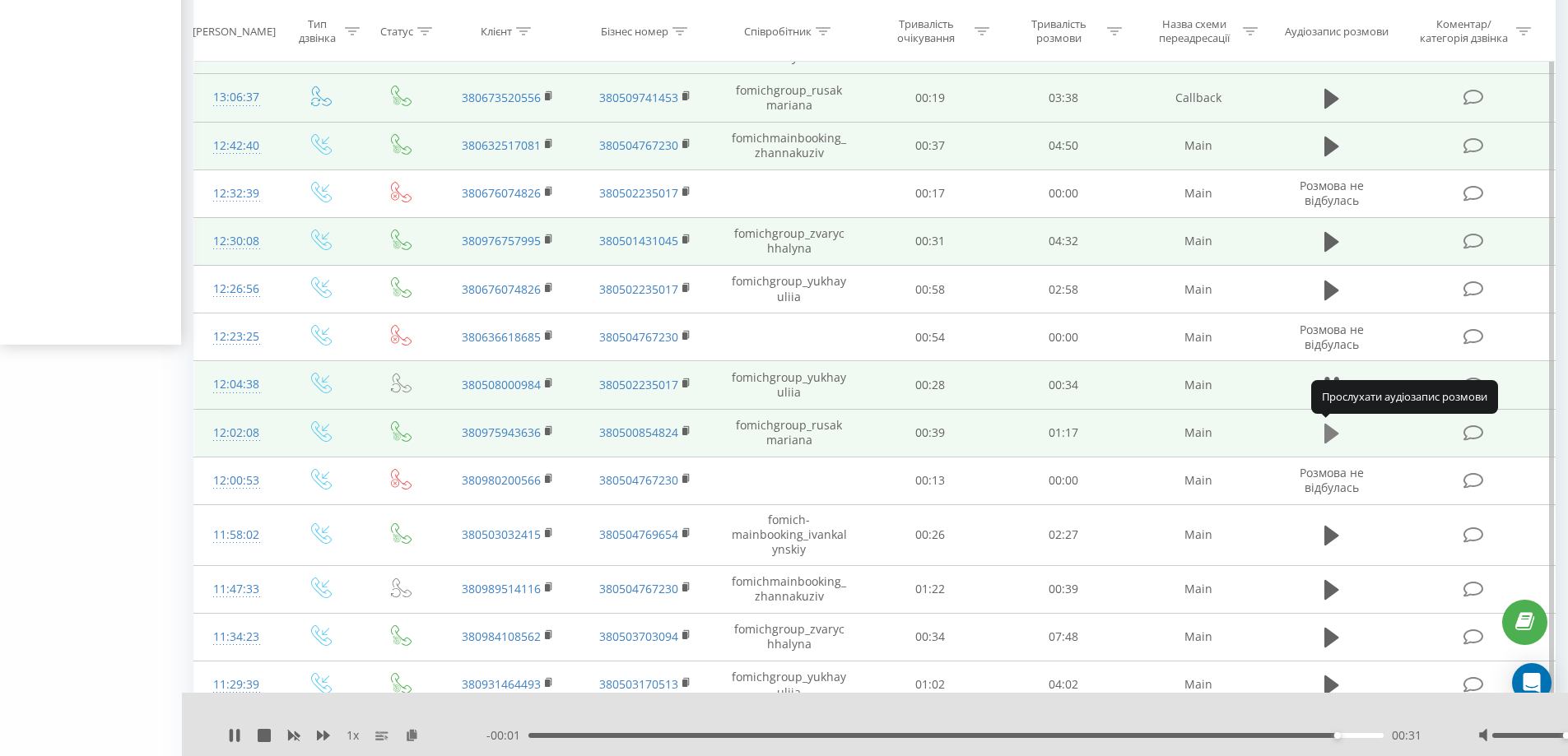
click at [1333, 428] on icon at bounding box center [1331, 433] width 15 height 23
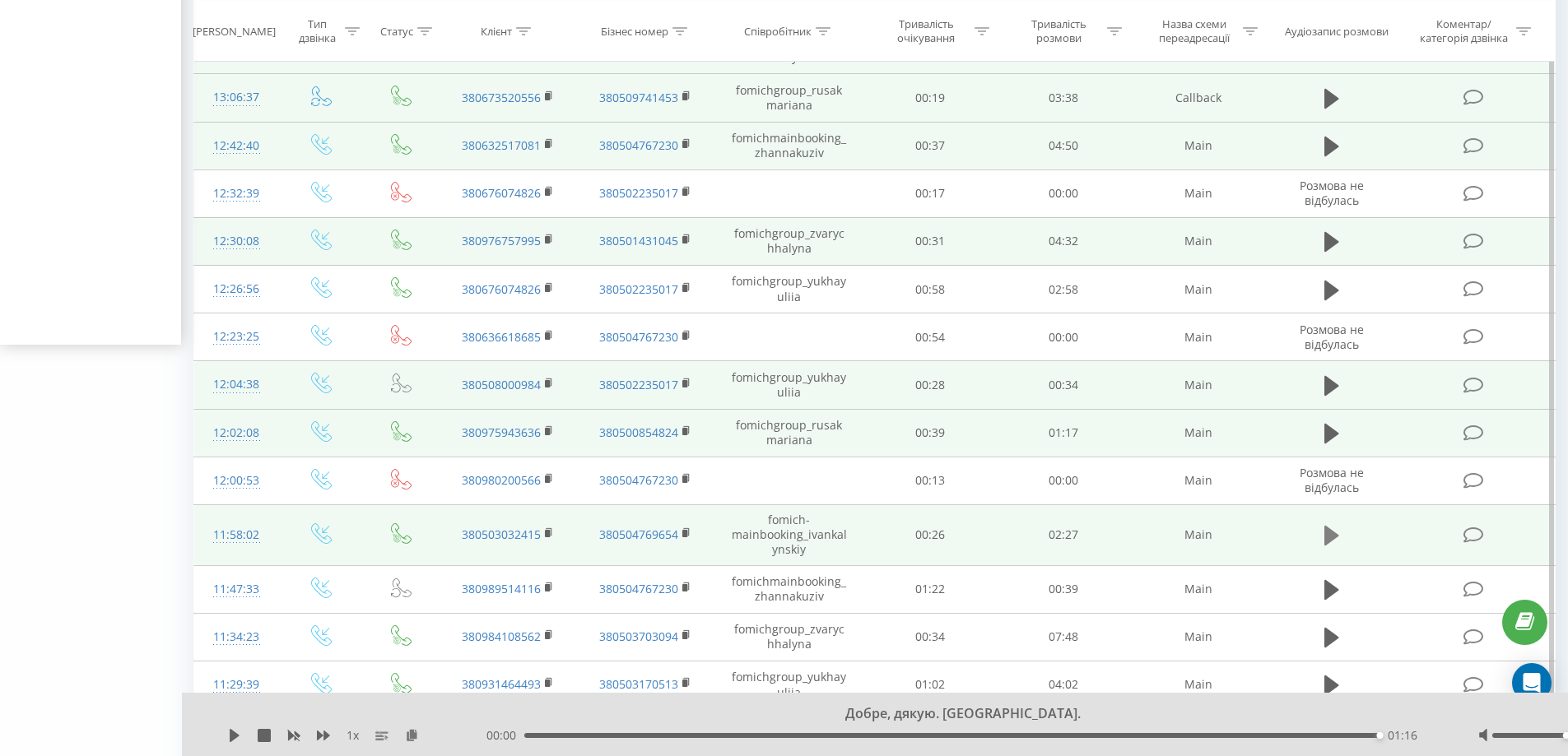
click at [1328, 544] on icon at bounding box center [1331, 535] width 15 height 23
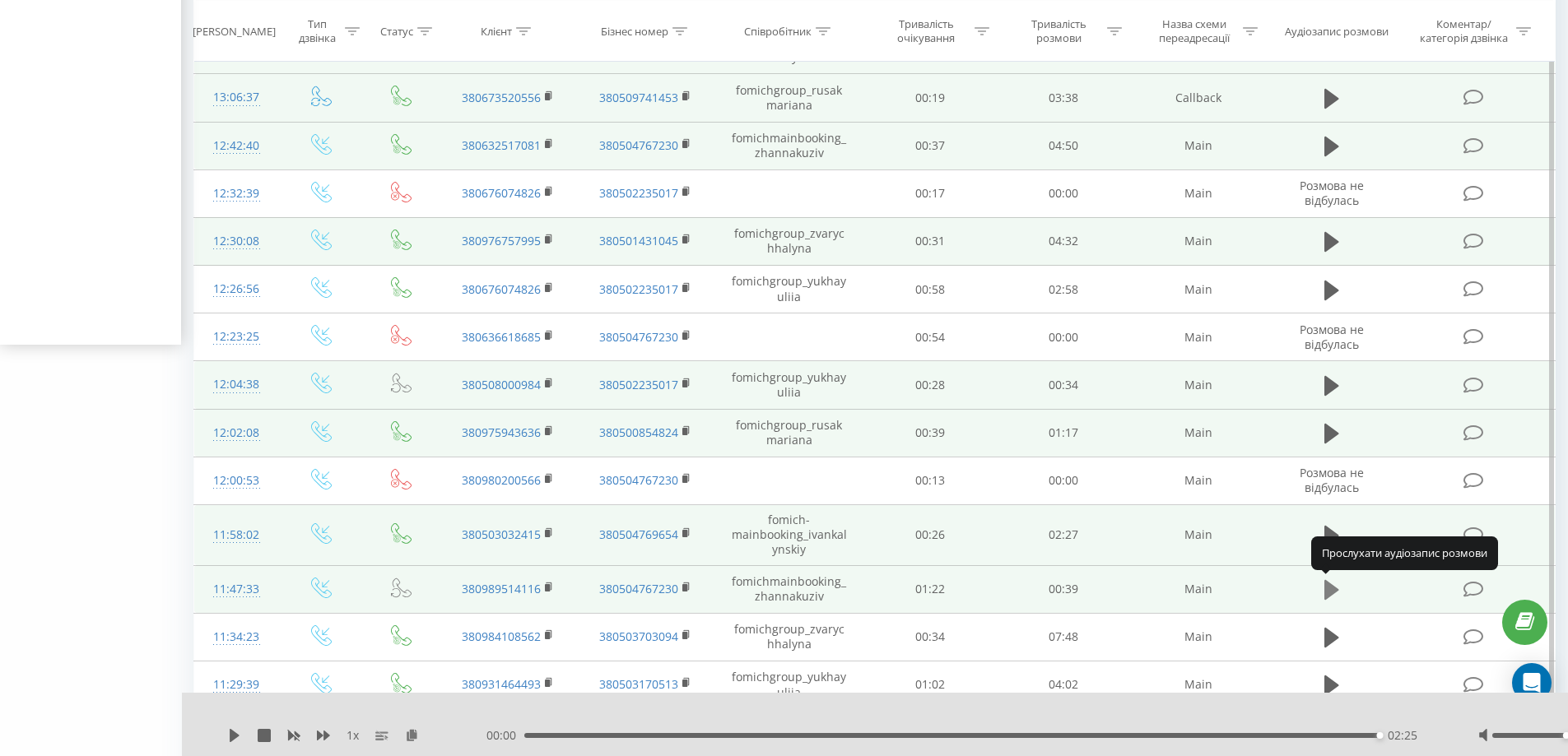
click at [1328, 601] on icon at bounding box center [1331, 590] width 15 height 23
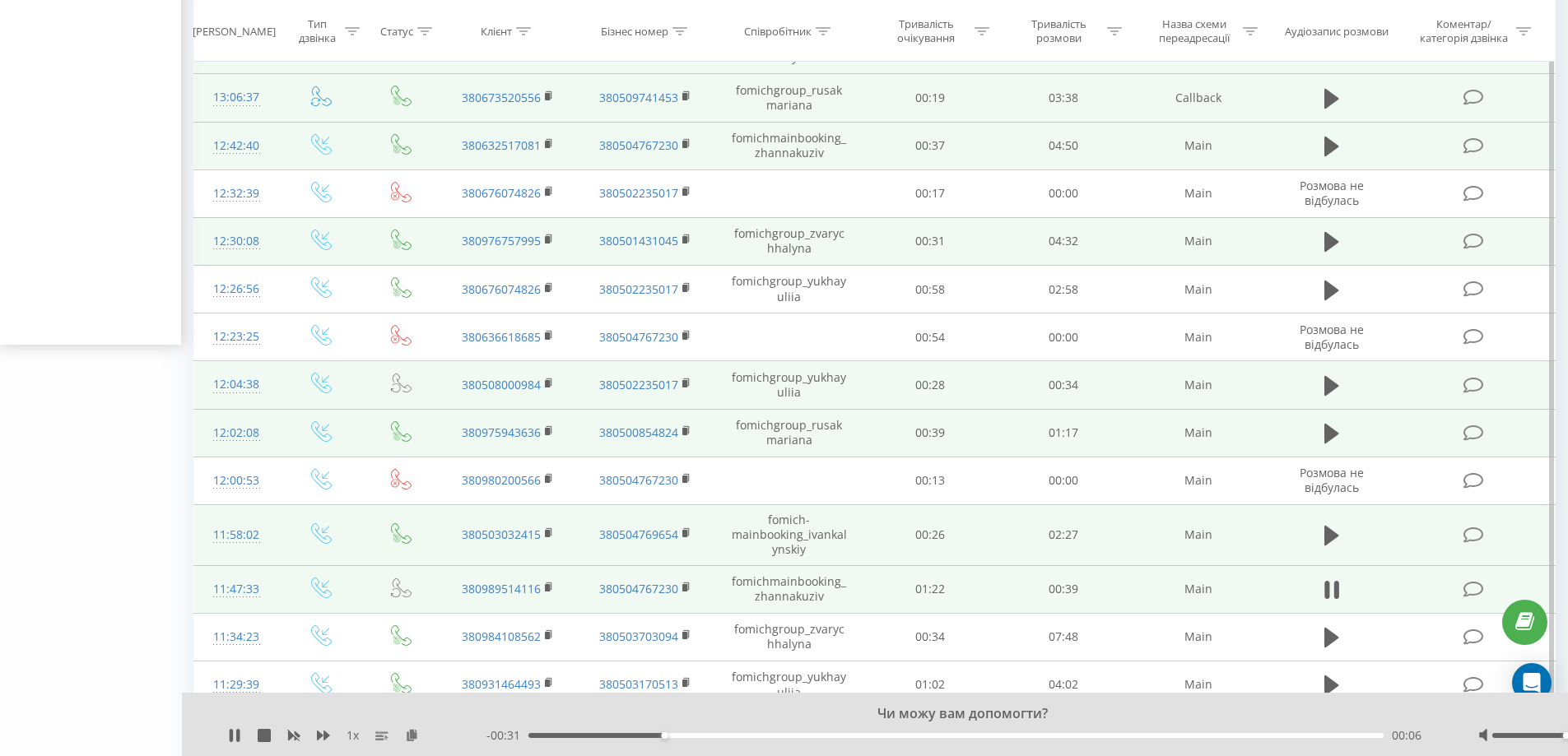
scroll to position [494, 0]
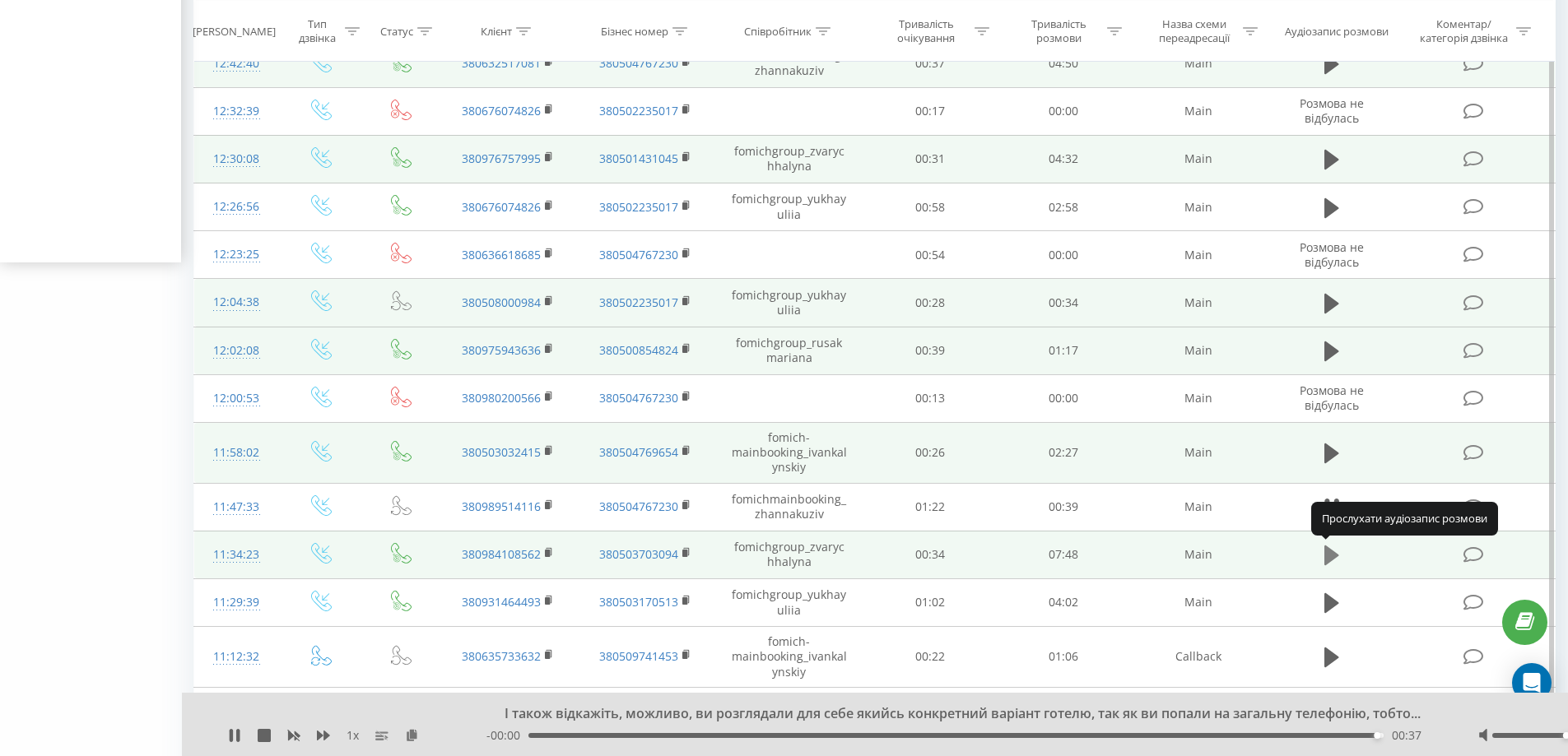
click at [1330, 555] on icon at bounding box center [1331, 555] width 15 height 19
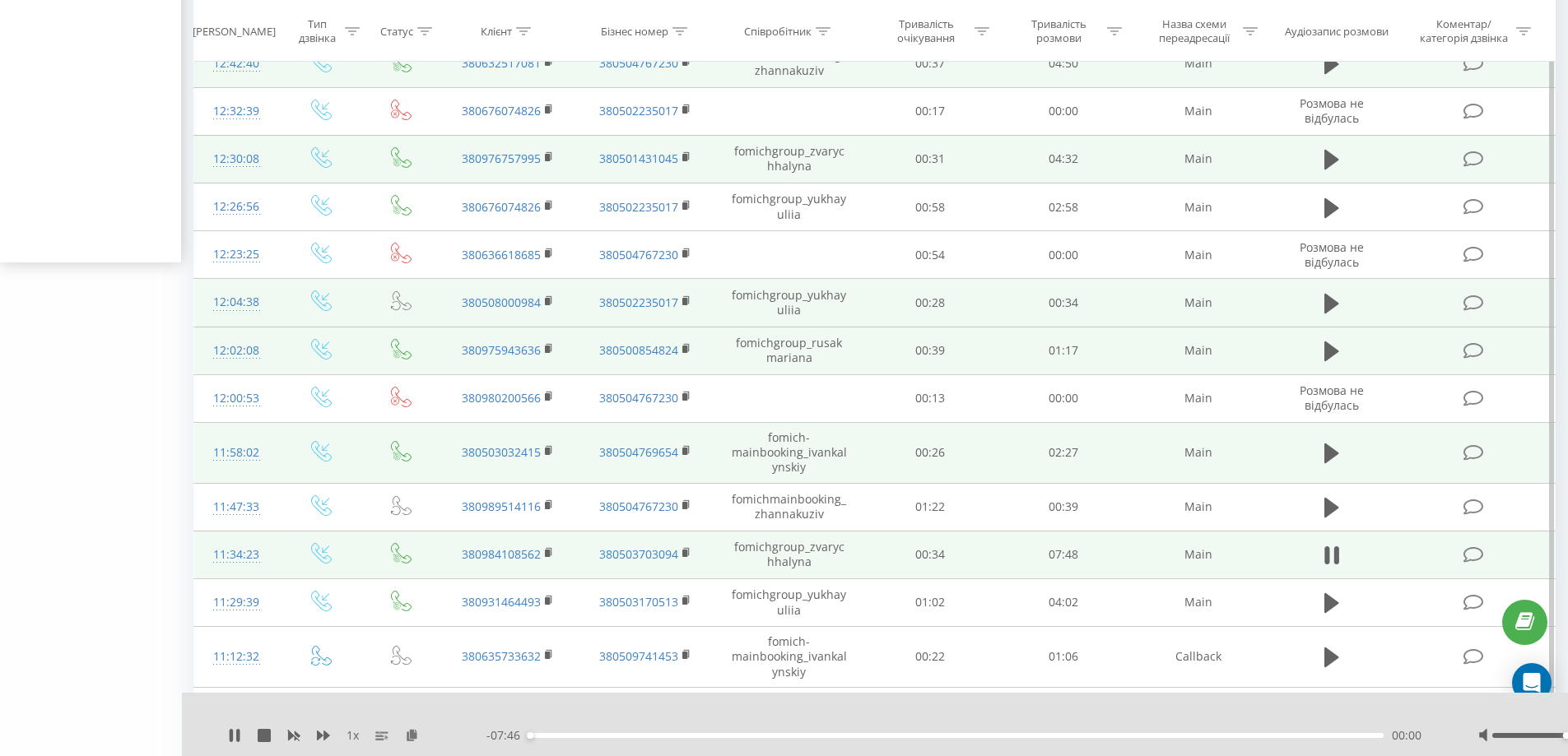
scroll to position [576, 0]
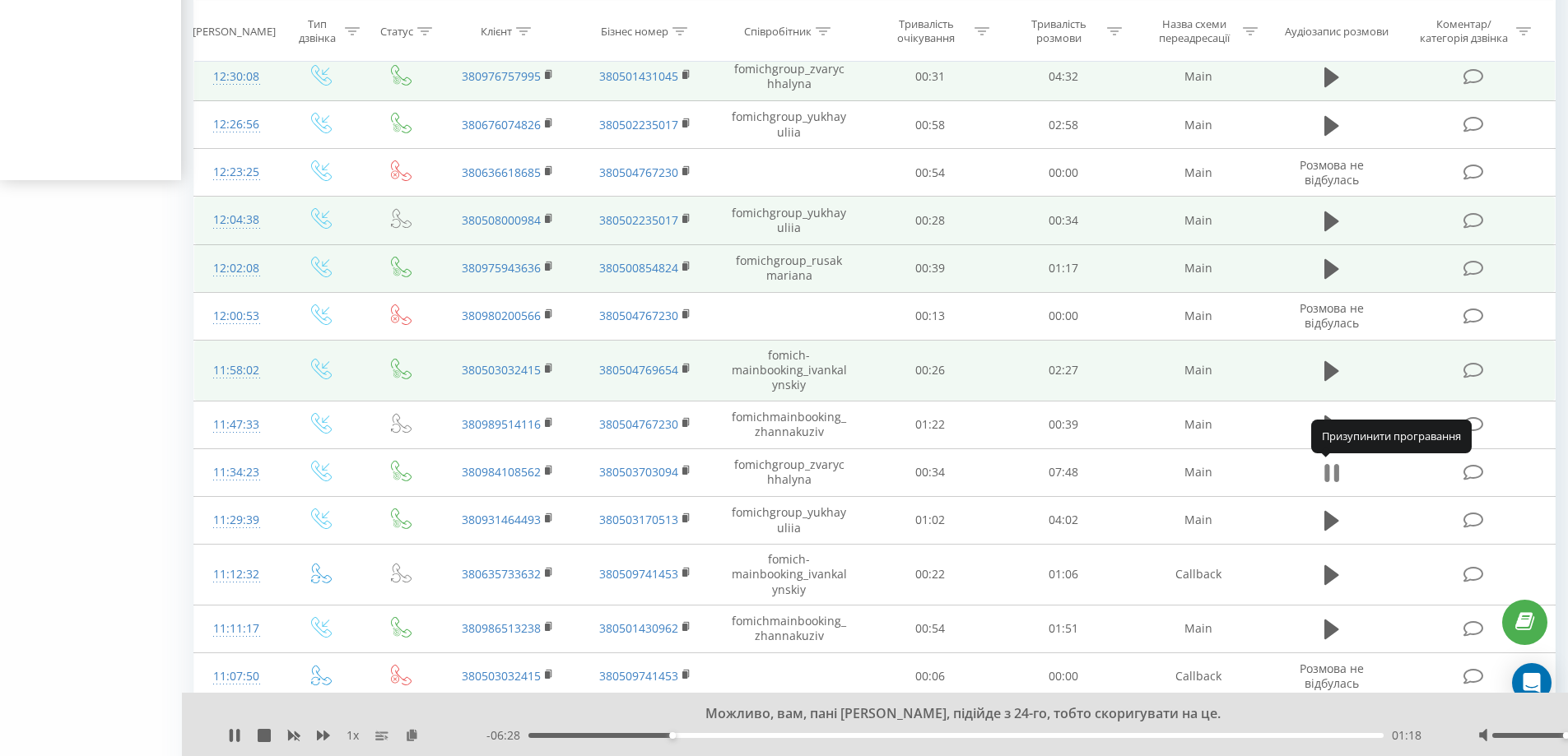
click at [1327, 471] on icon at bounding box center [1326, 472] width 5 height 18
click at [1328, 471] on icon at bounding box center [1331, 473] width 15 height 19
click at [1328, 471] on icon at bounding box center [1326, 472] width 5 height 18
click at [1328, 471] on icon at bounding box center [1331, 473] width 15 height 19
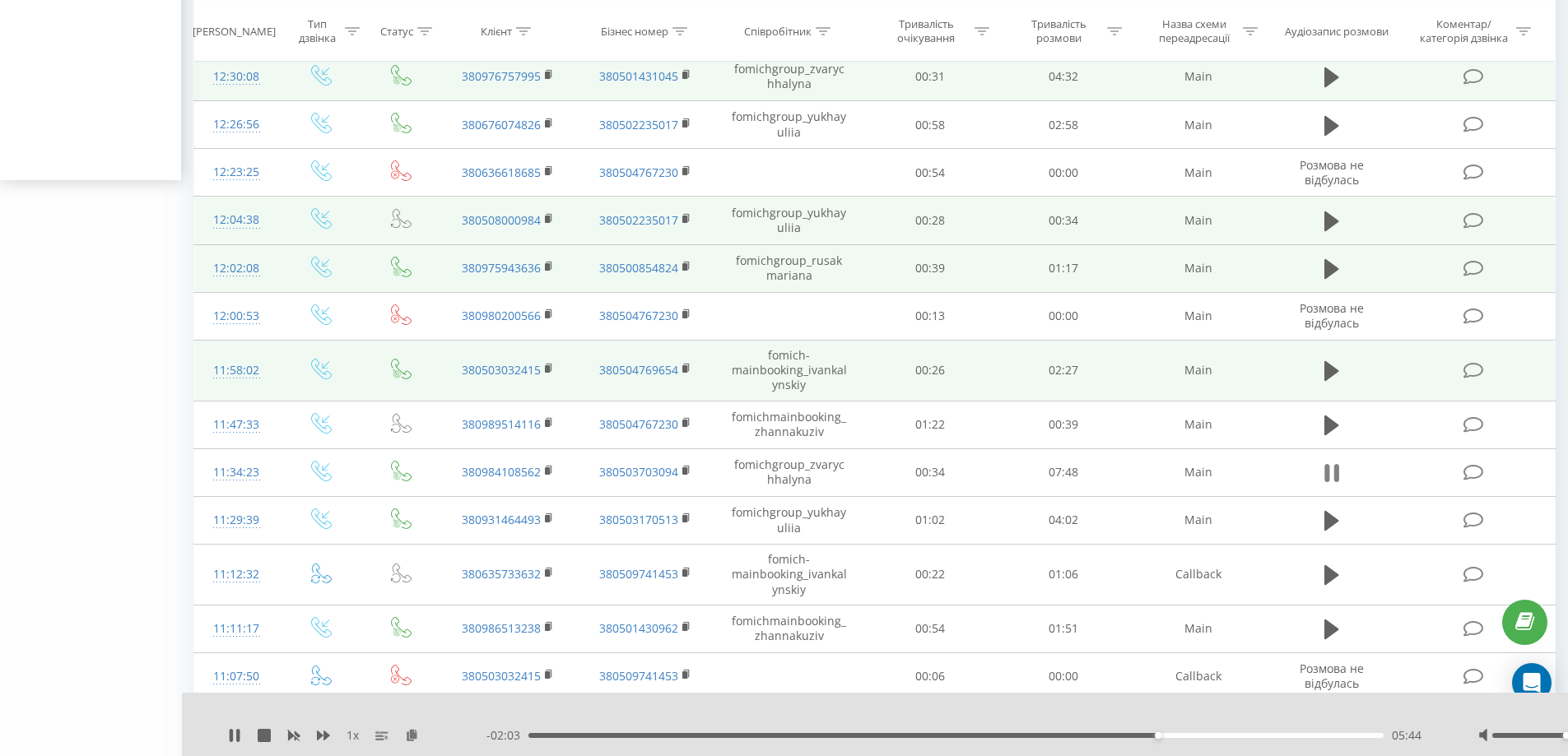
click at [1330, 472] on icon at bounding box center [1331, 473] width 15 height 23
click at [1330, 472] on icon at bounding box center [1331, 473] width 15 height 19
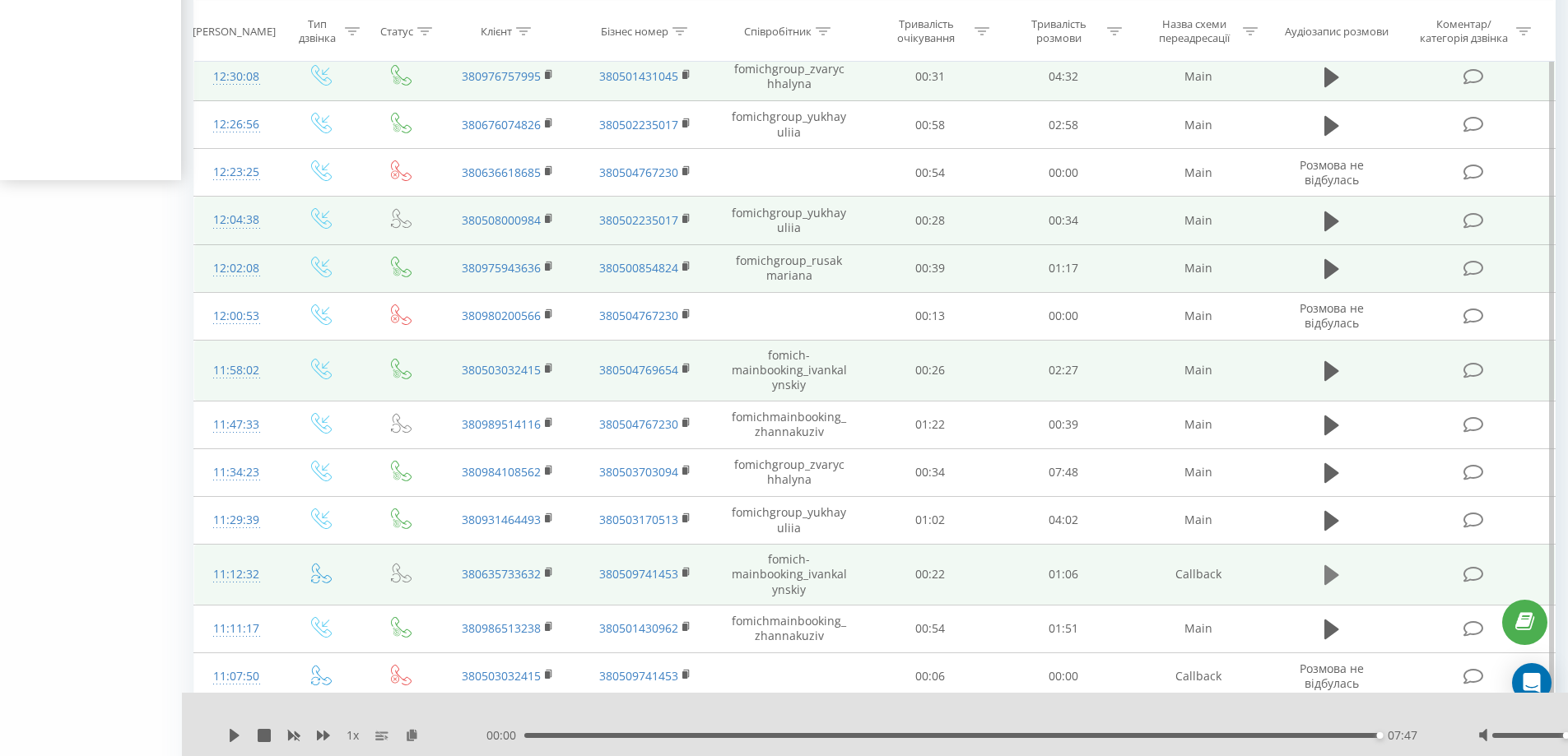
click at [1337, 582] on icon at bounding box center [1331, 575] width 15 height 23
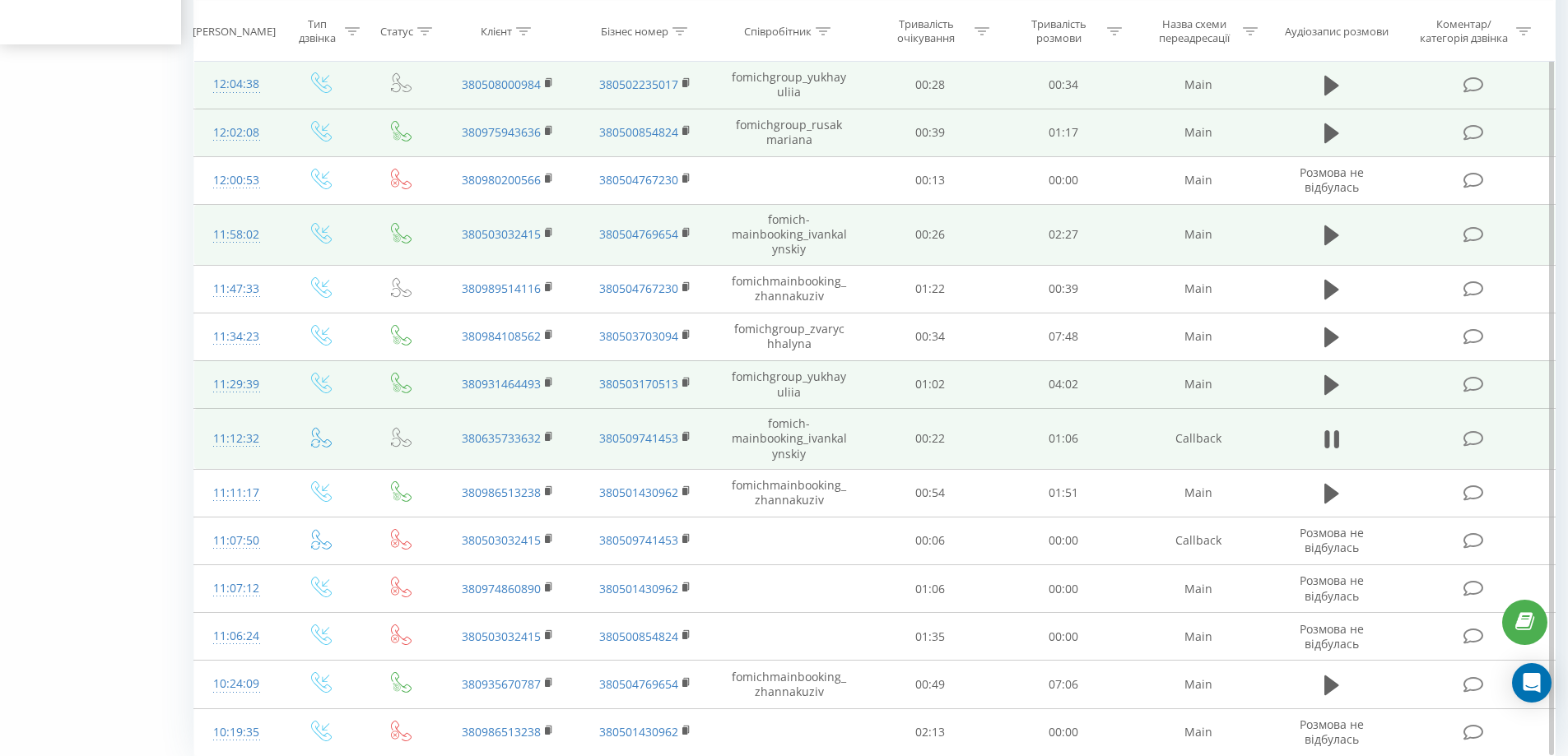
scroll to position [740, 0]
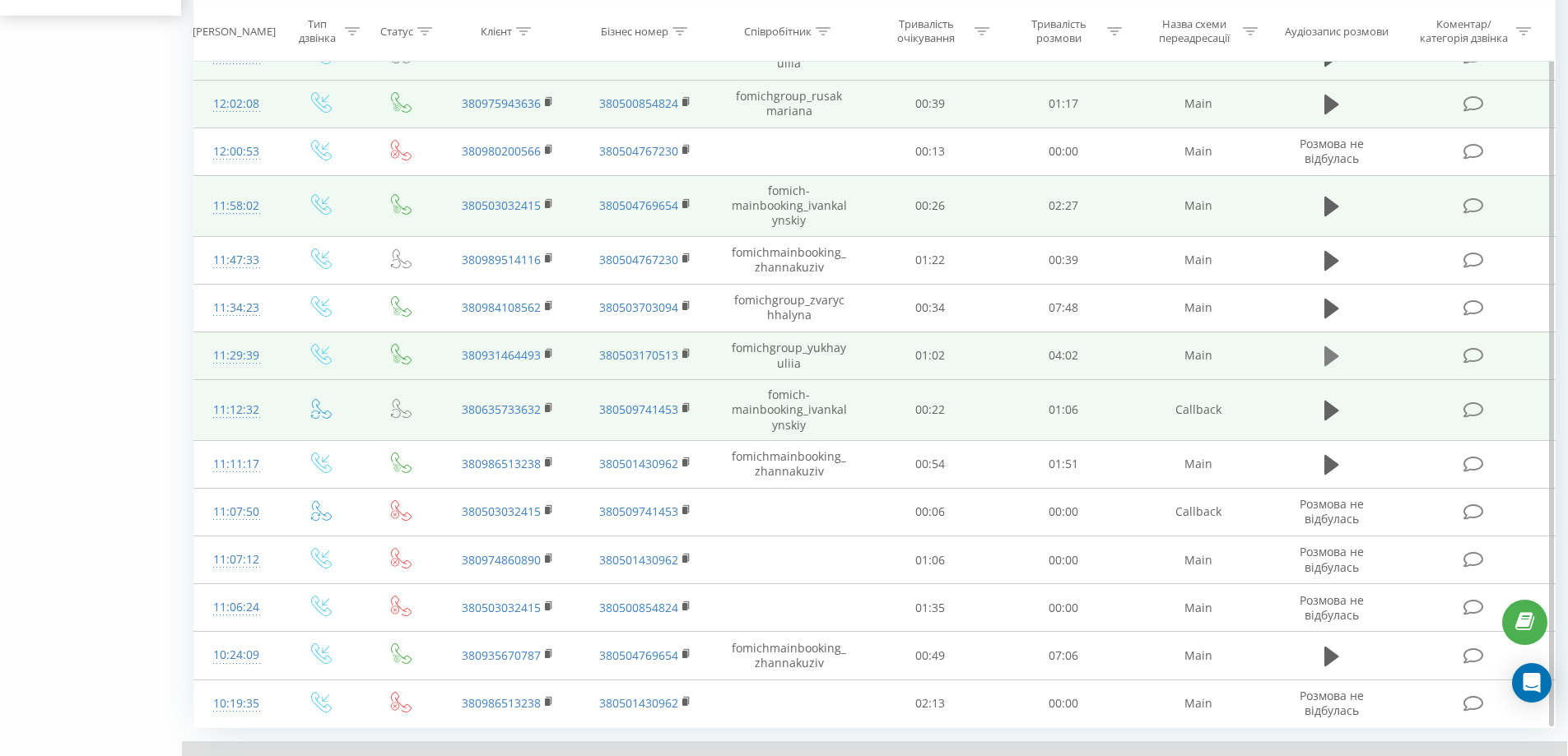
click at [1331, 355] on icon at bounding box center [1331, 356] width 15 height 19
click at [1331, 357] on icon at bounding box center [1331, 357] width 15 height 23
click at [1328, 346] on icon at bounding box center [1331, 357] width 15 height 23
click at [1324, 367] on icon at bounding box center [1331, 357] width 15 height 23
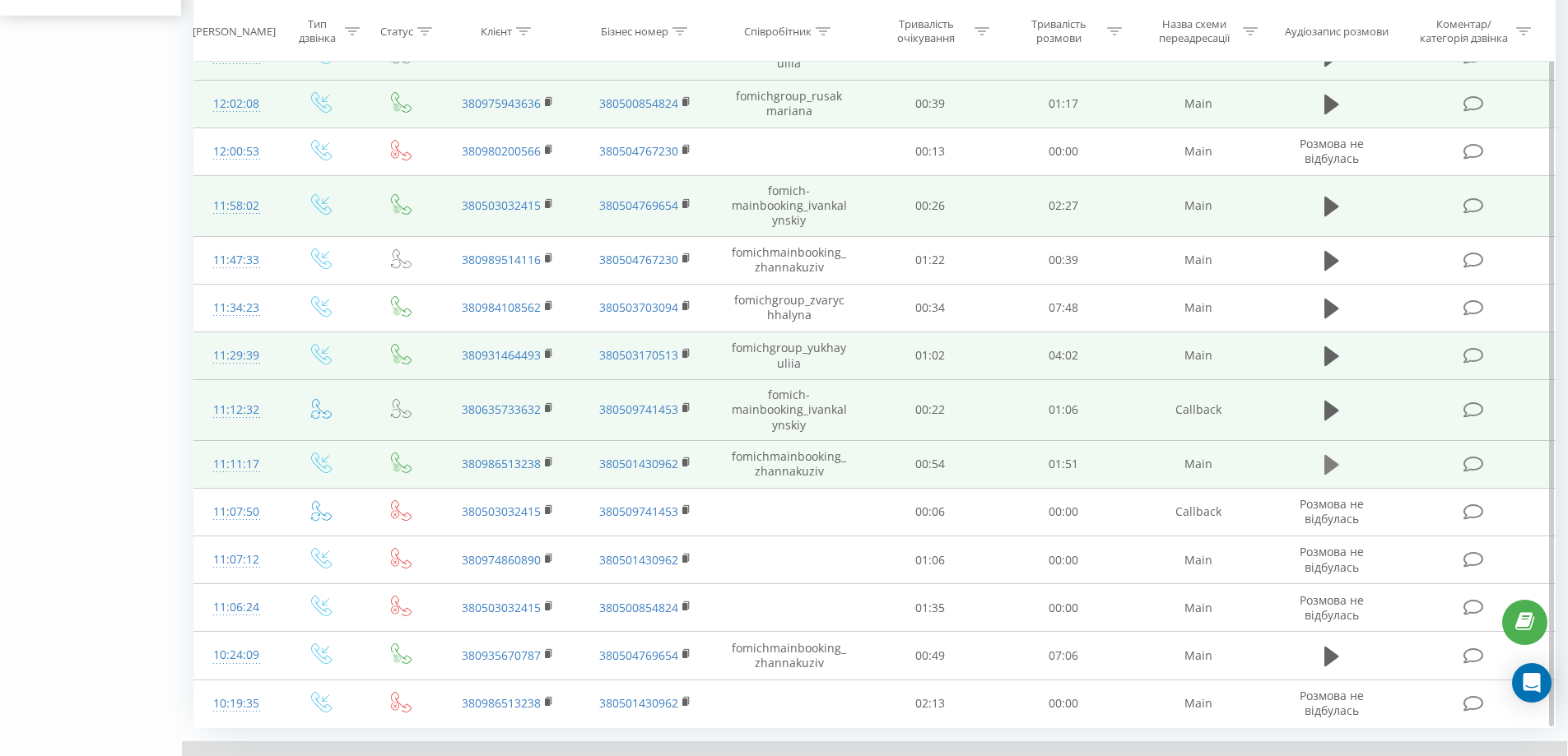
click at [1328, 461] on icon at bounding box center [1331, 464] width 15 height 19
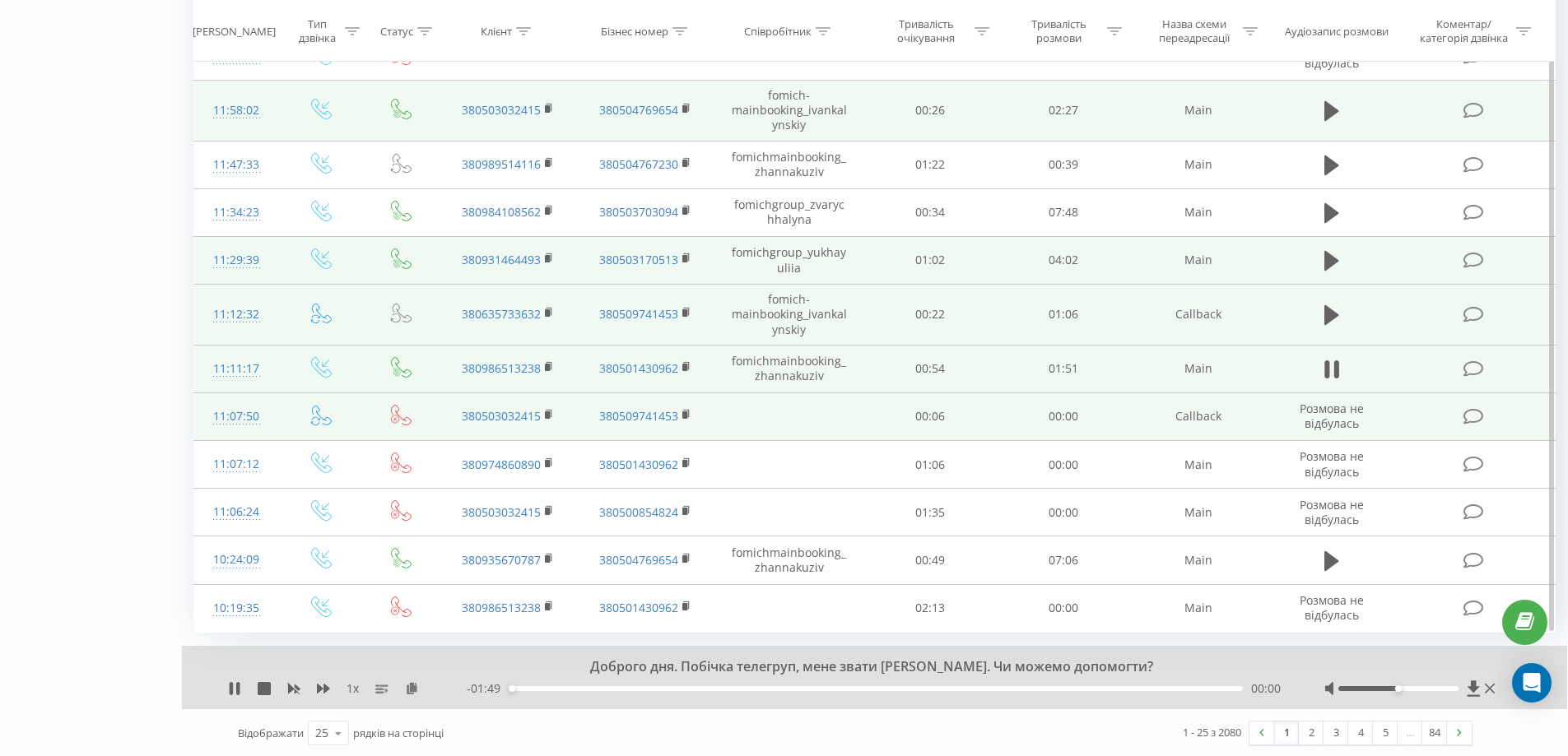
scroll to position [838, 0]
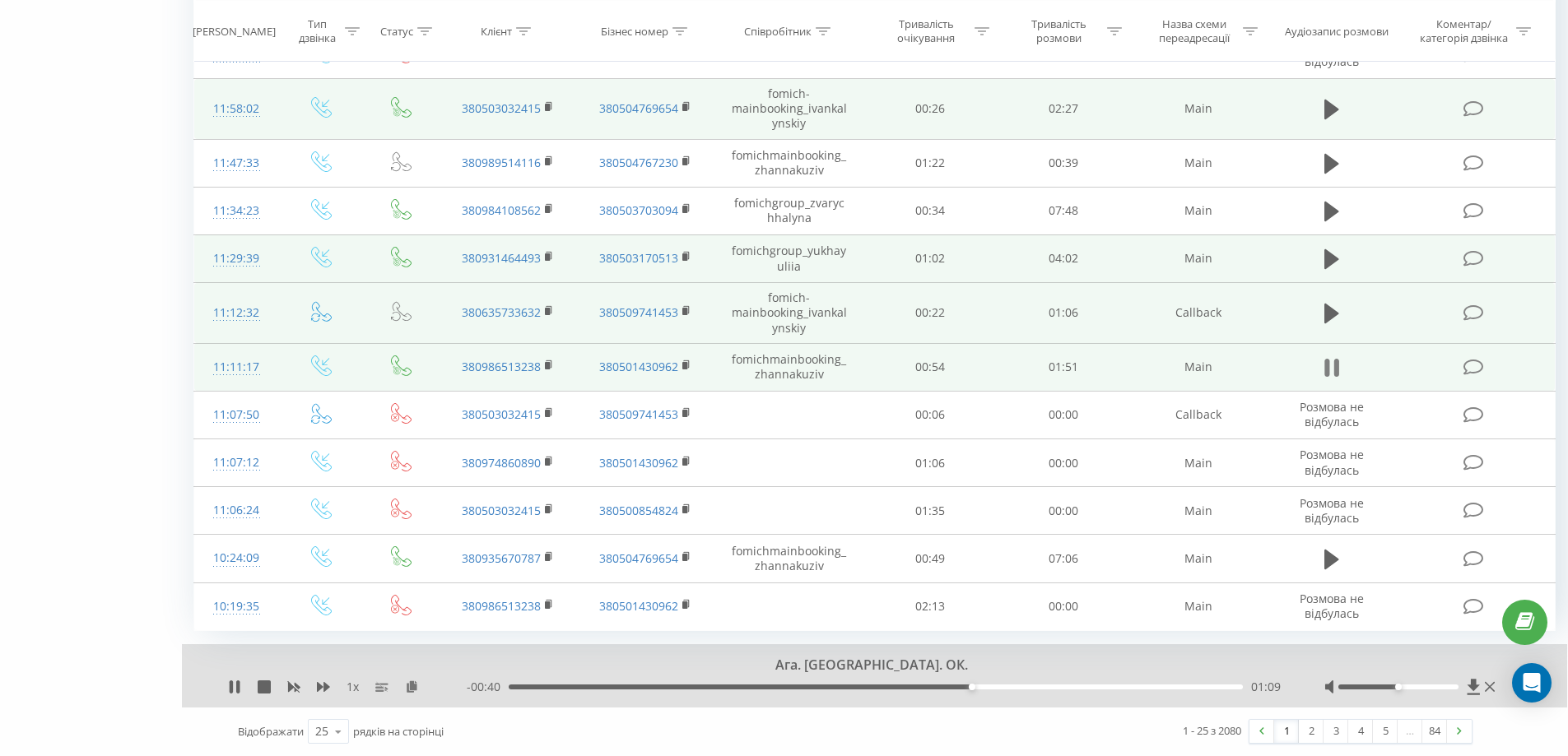
click at [1330, 362] on icon at bounding box center [1331, 368] width 15 height 23
click at [1330, 366] on icon at bounding box center [1331, 367] width 15 height 19
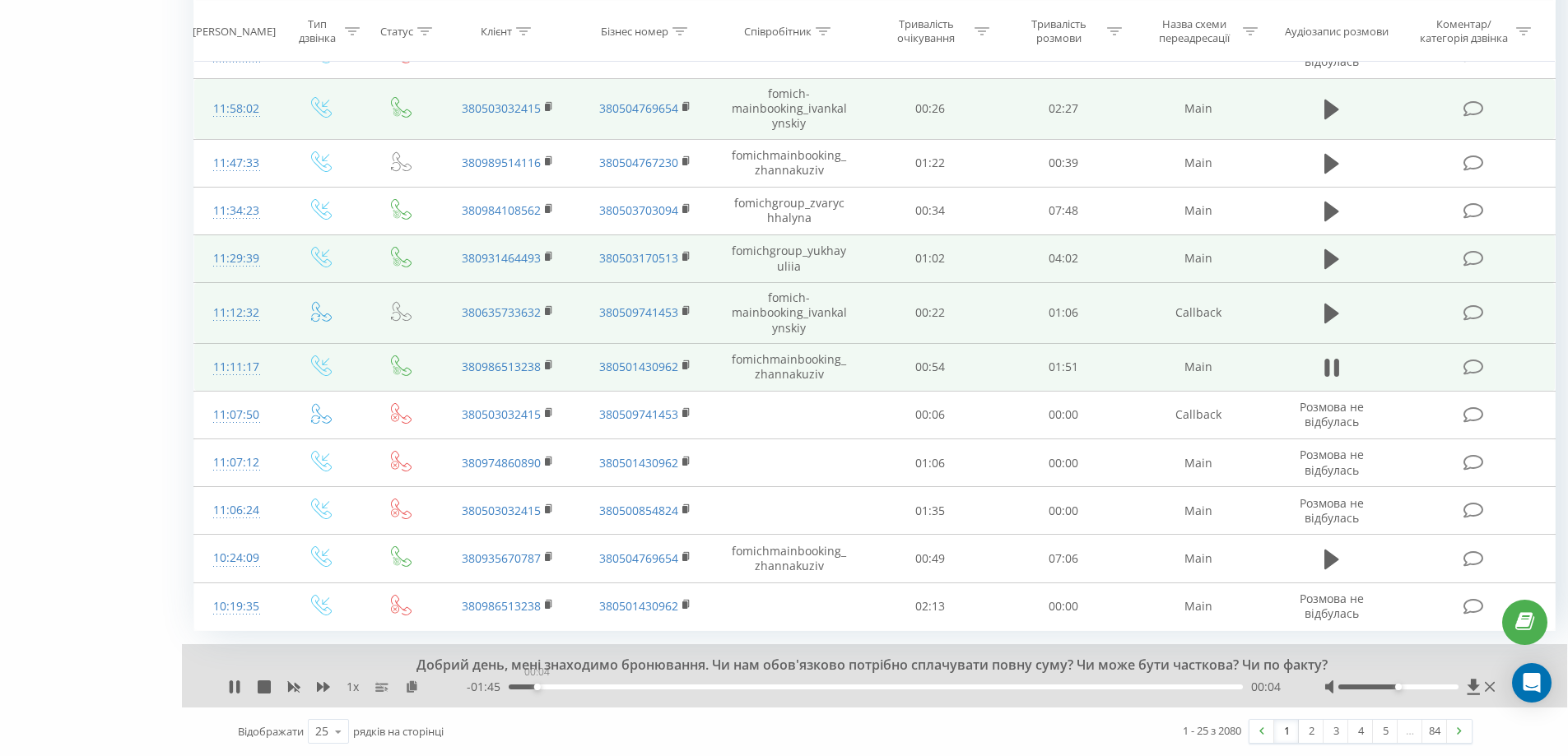
click at [537, 687] on div "00:04" at bounding box center [875, 686] width 734 height 5
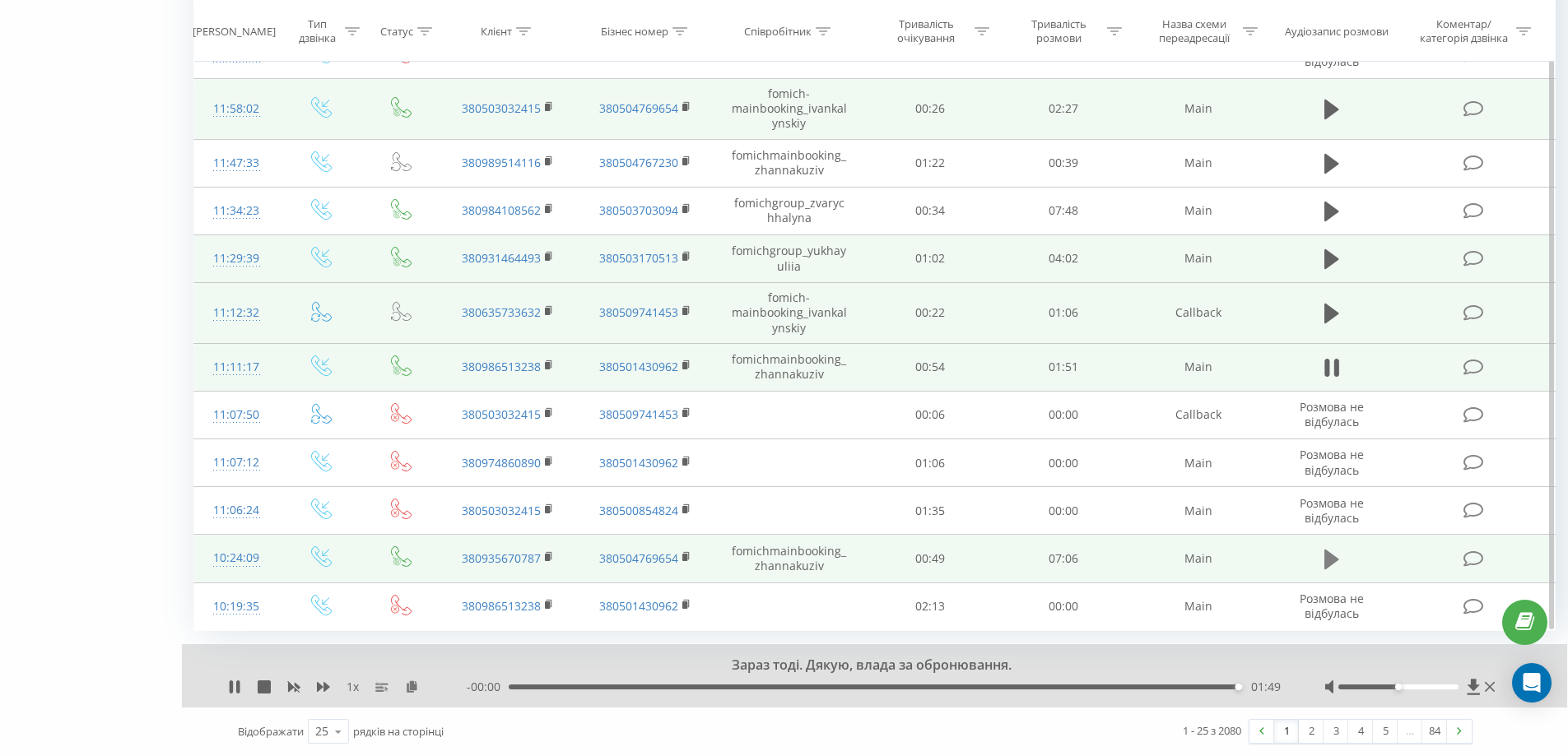
click at [1328, 564] on icon at bounding box center [1331, 560] width 15 height 19
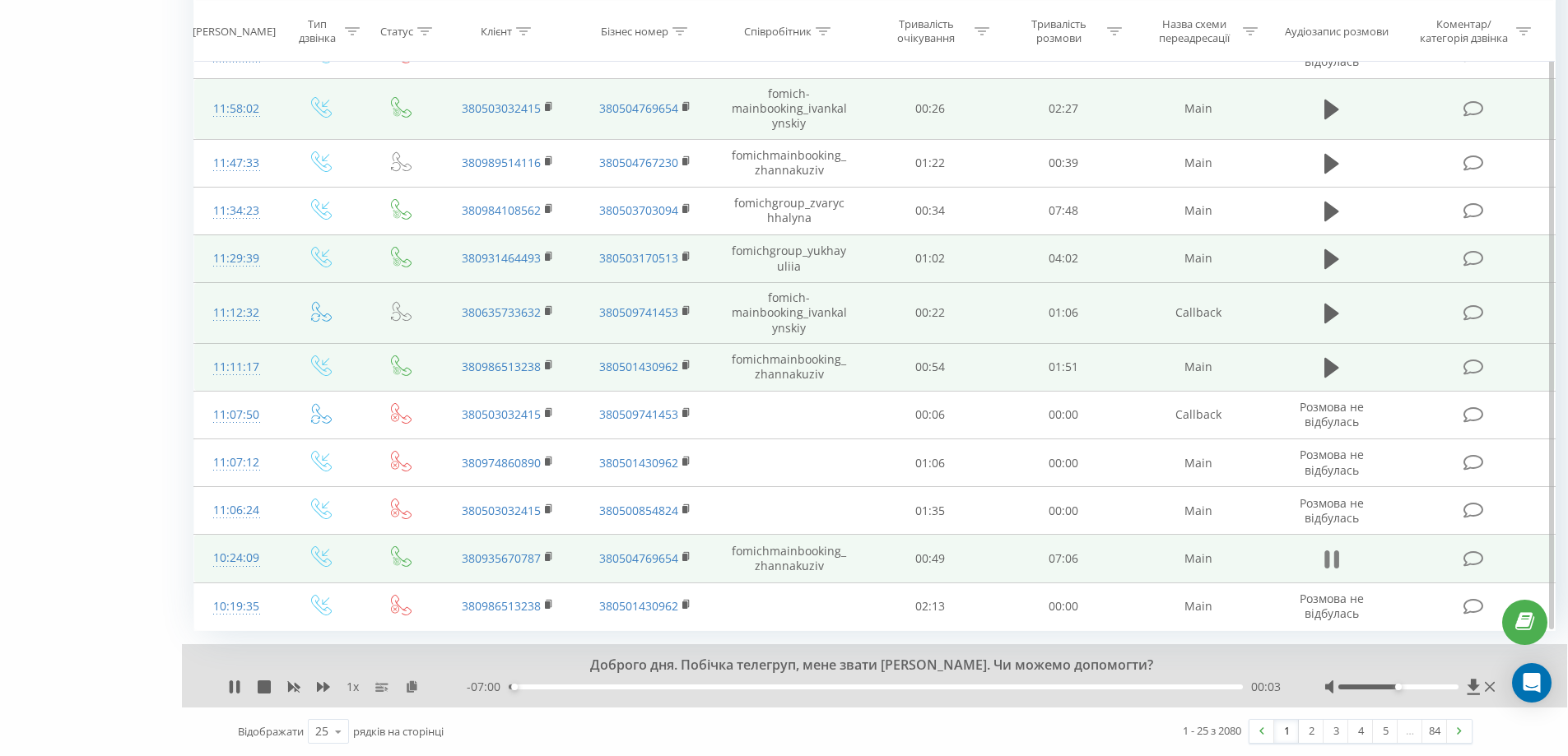
click at [1334, 559] on icon at bounding box center [1336, 559] width 5 height 18
click at [1320, 564] on button at bounding box center [1331, 559] width 24 height 24
click at [1336, 561] on icon at bounding box center [1336, 559] width 5 height 18
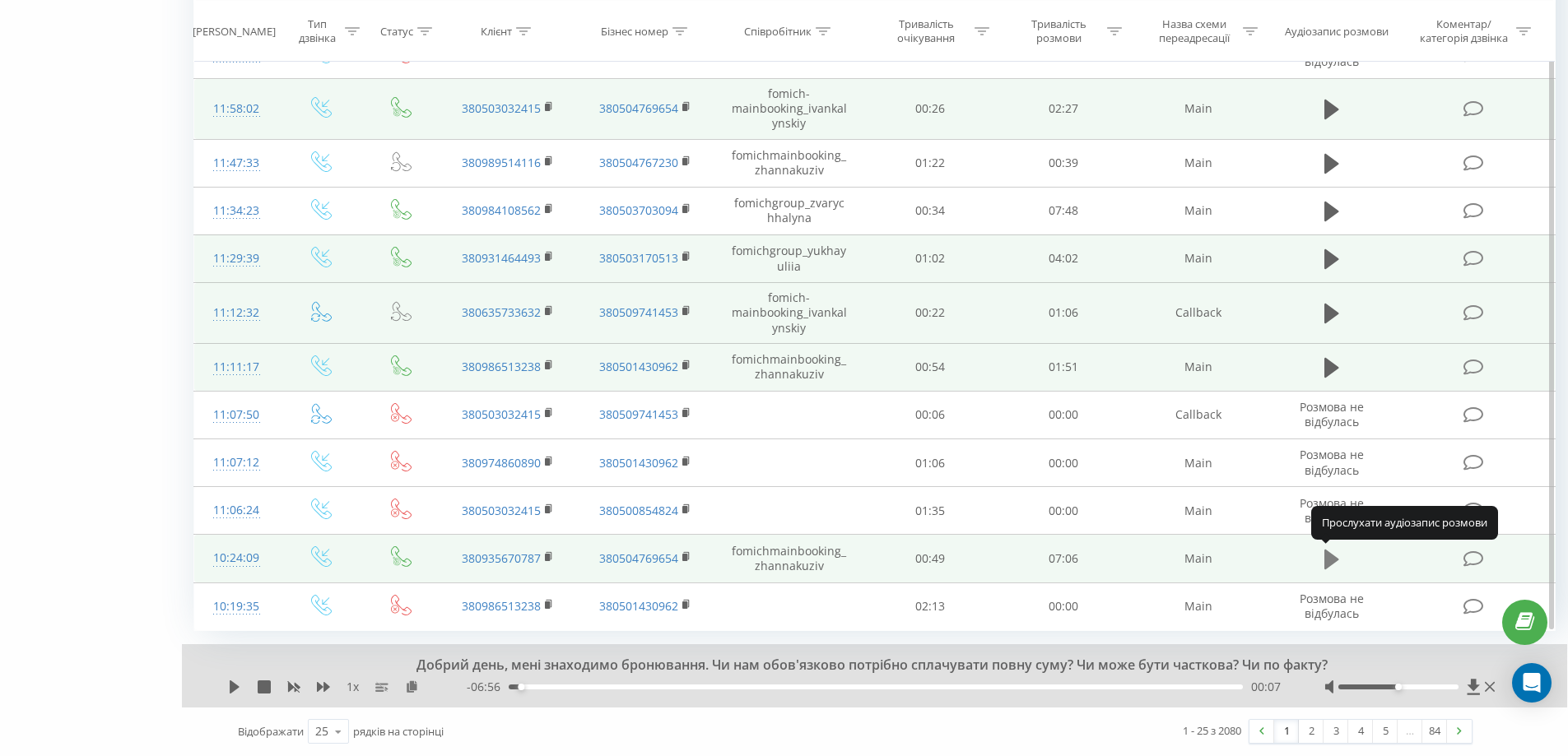
click at [1337, 562] on icon at bounding box center [1331, 560] width 15 height 23
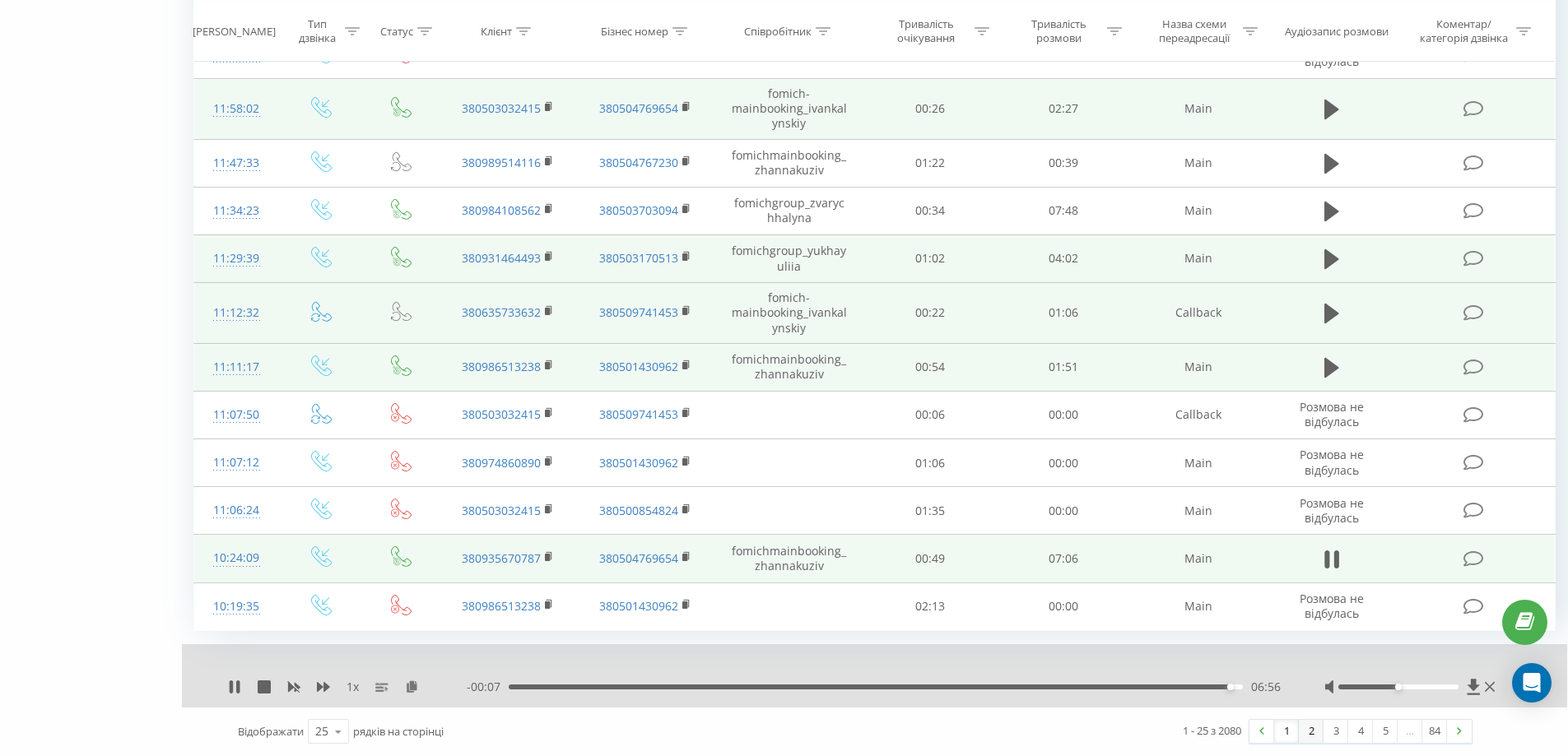
click at [1308, 734] on link "2" at bounding box center [1310, 732] width 24 height 23
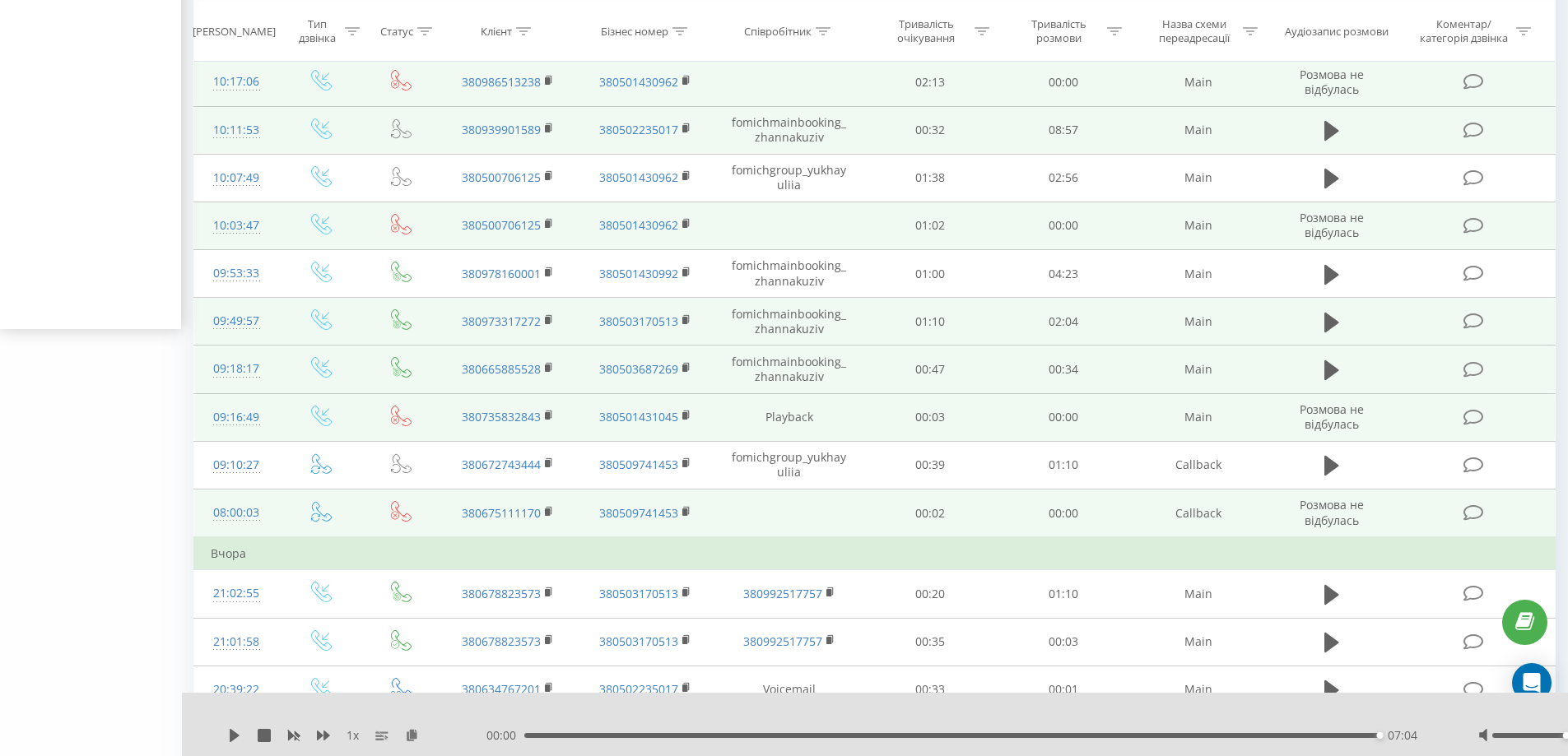
scroll to position [437, 0]
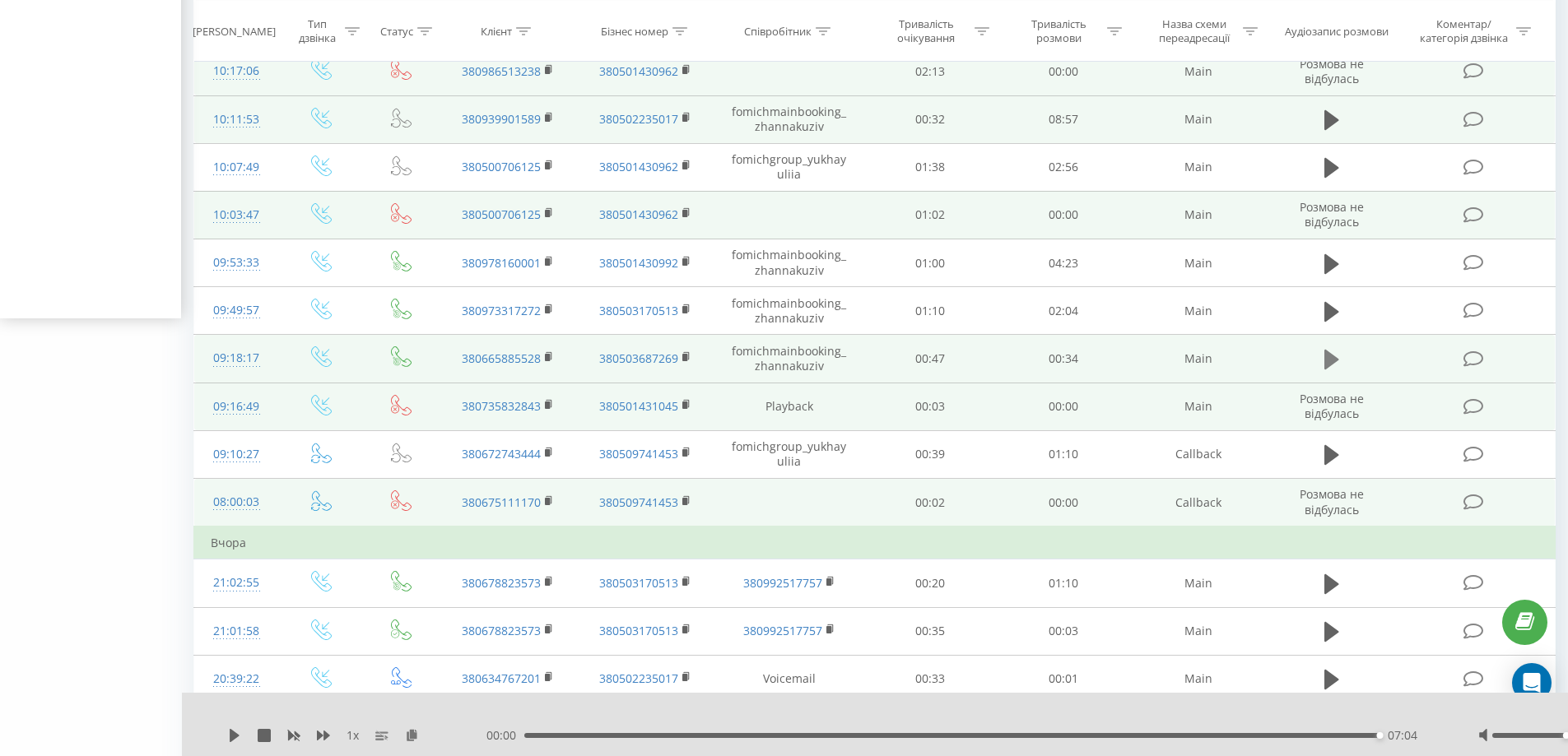
click at [1333, 358] on icon at bounding box center [1331, 360] width 15 height 19
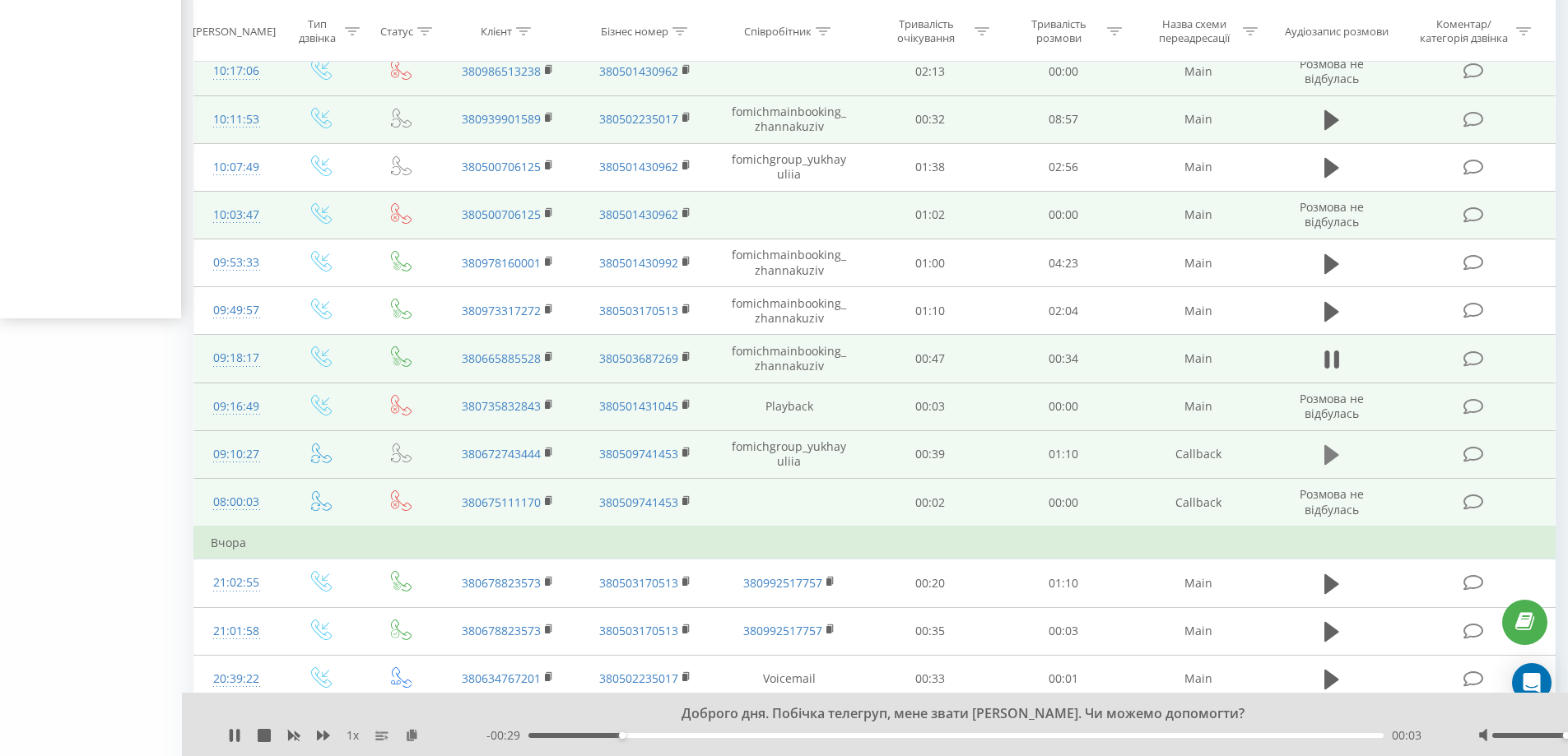
click at [1335, 459] on icon at bounding box center [1331, 455] width 15 height 23
click at [1333, 455] on icon at bounding box center [1331, 455] width 15 height 23
click at [1329, 451] on icon at bounding box center [1331, 455] width 15 height 19
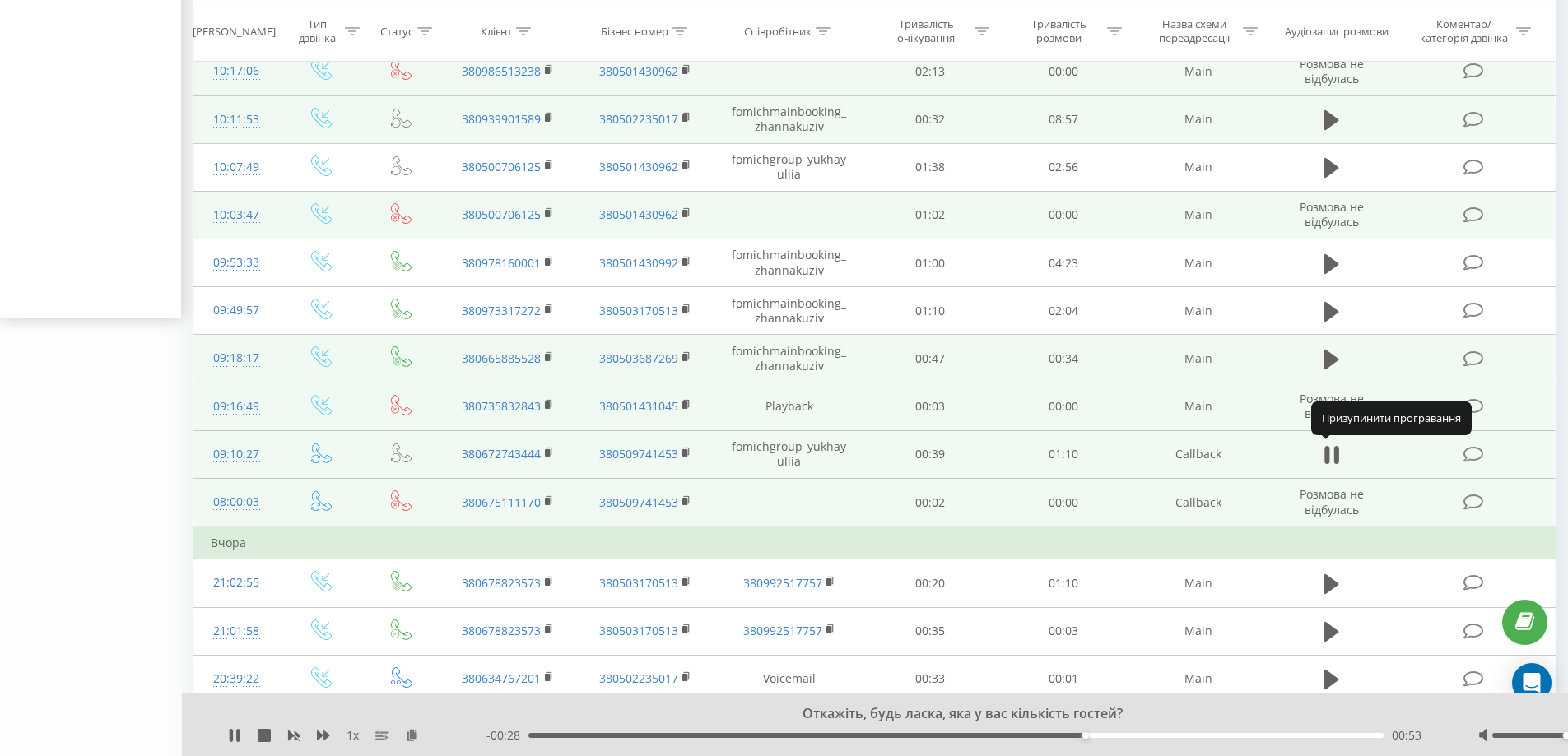
drag, startPoint x: 1329, startPoint y: 452, endPoint x: 1346, endPoint y: 453, distance: 17.0
click at [1346, 453] on td at bounding box center [1331, 454] width 127 height 48
click at [1334, 459] on icon at bounding box center [1336, 455] width 5 height 18
click at [1334, 450] on icon at bounding box center [1331, 455] width 15 height 23
click at [1334, 450] on icon at bounding box center [1336, 455] width 5 height 18
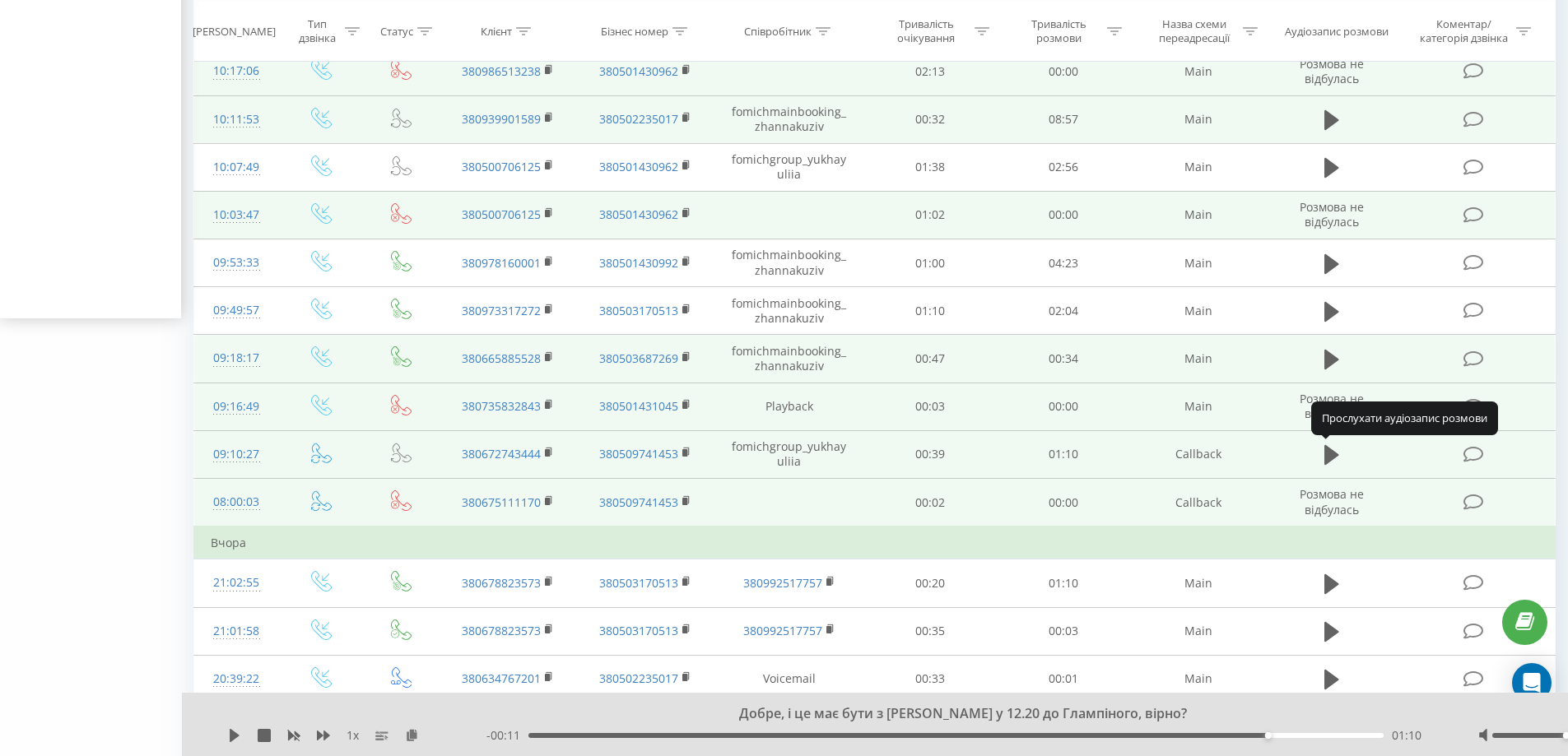
click at [1334, 450] on icon at bounding box center [1331, 455] width 15 height 23
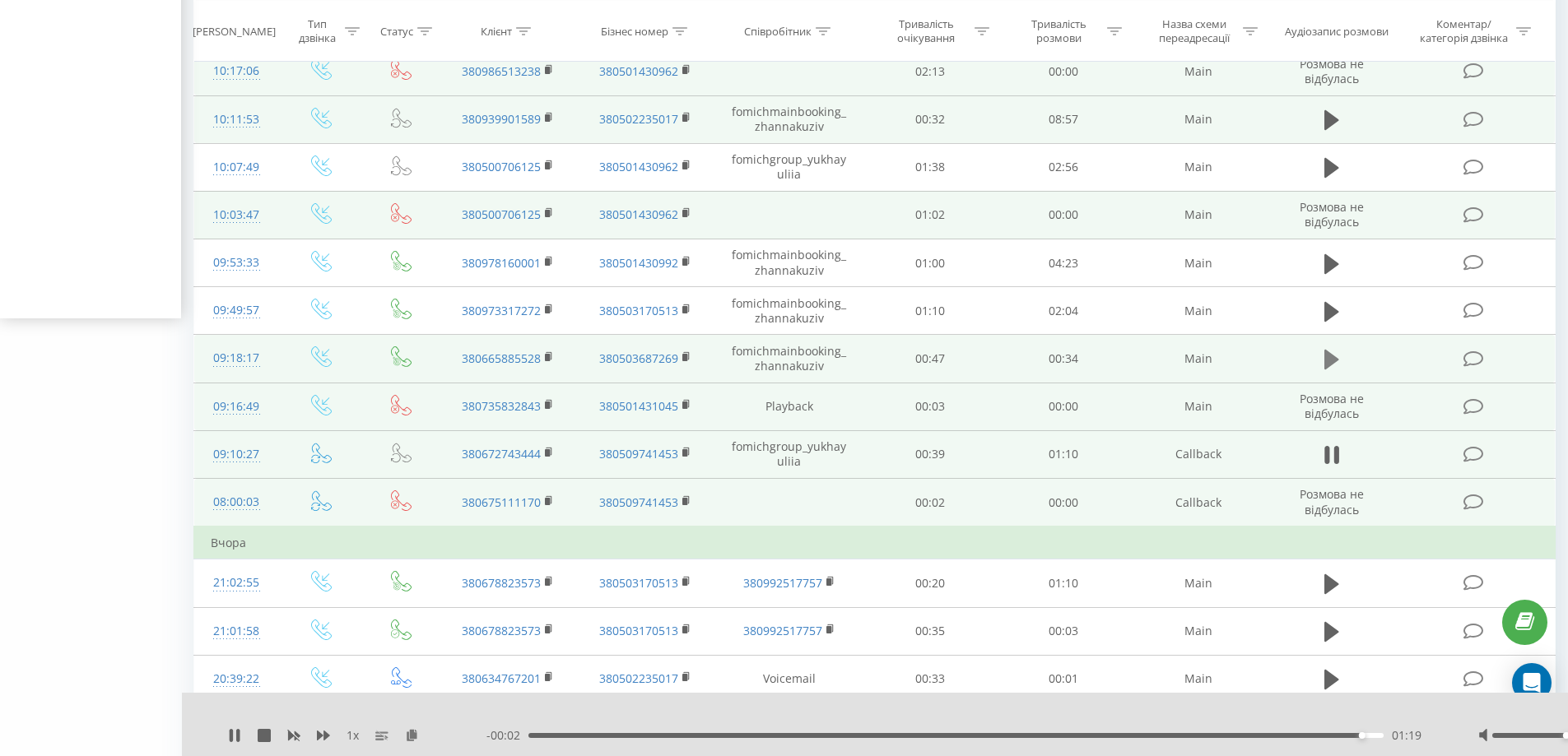
click at [1329, 365] on icon at bounding box center [1331, 360] width 15 height 19
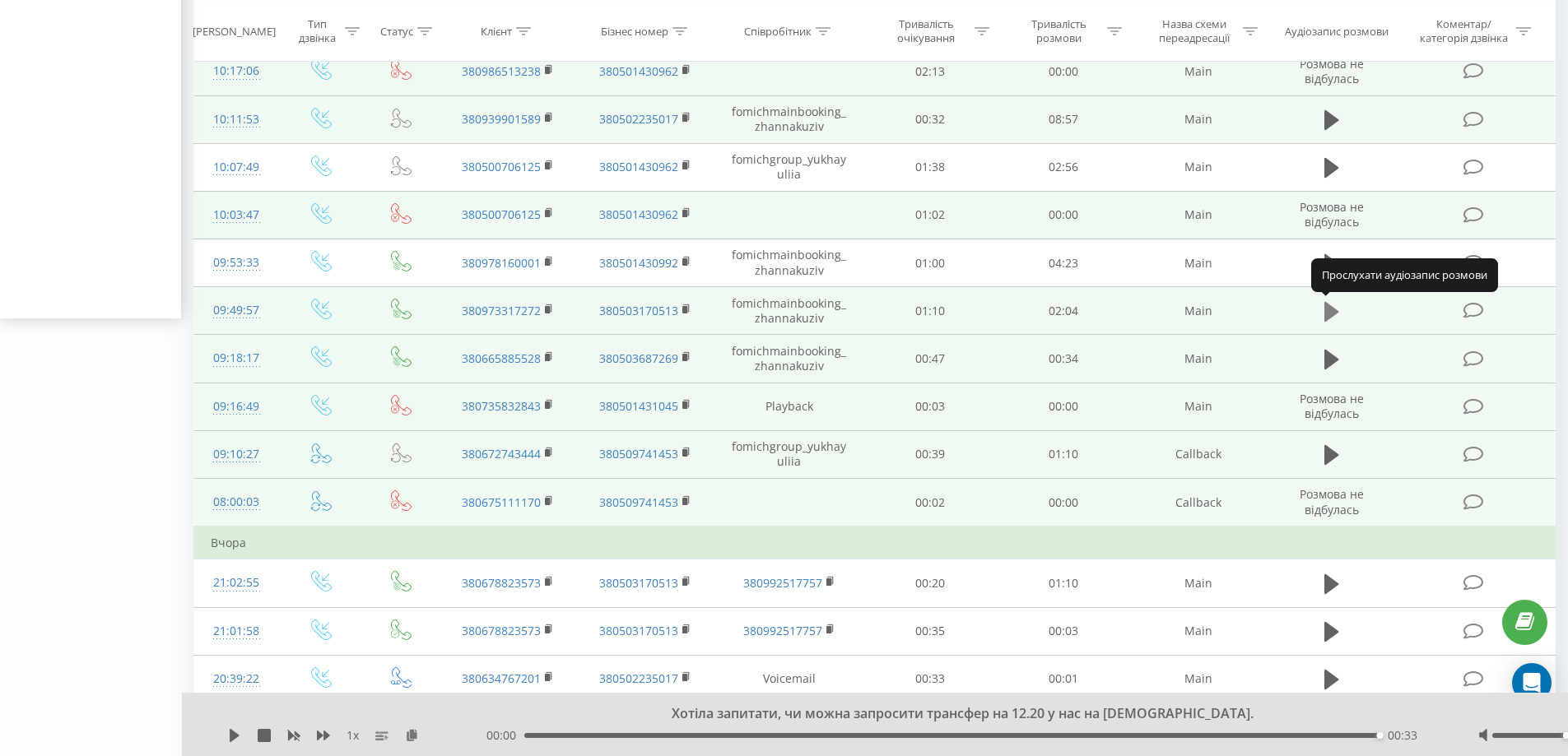
click at [1335, 316] on icon at bounding box center [1331, 312] width 15 height 23
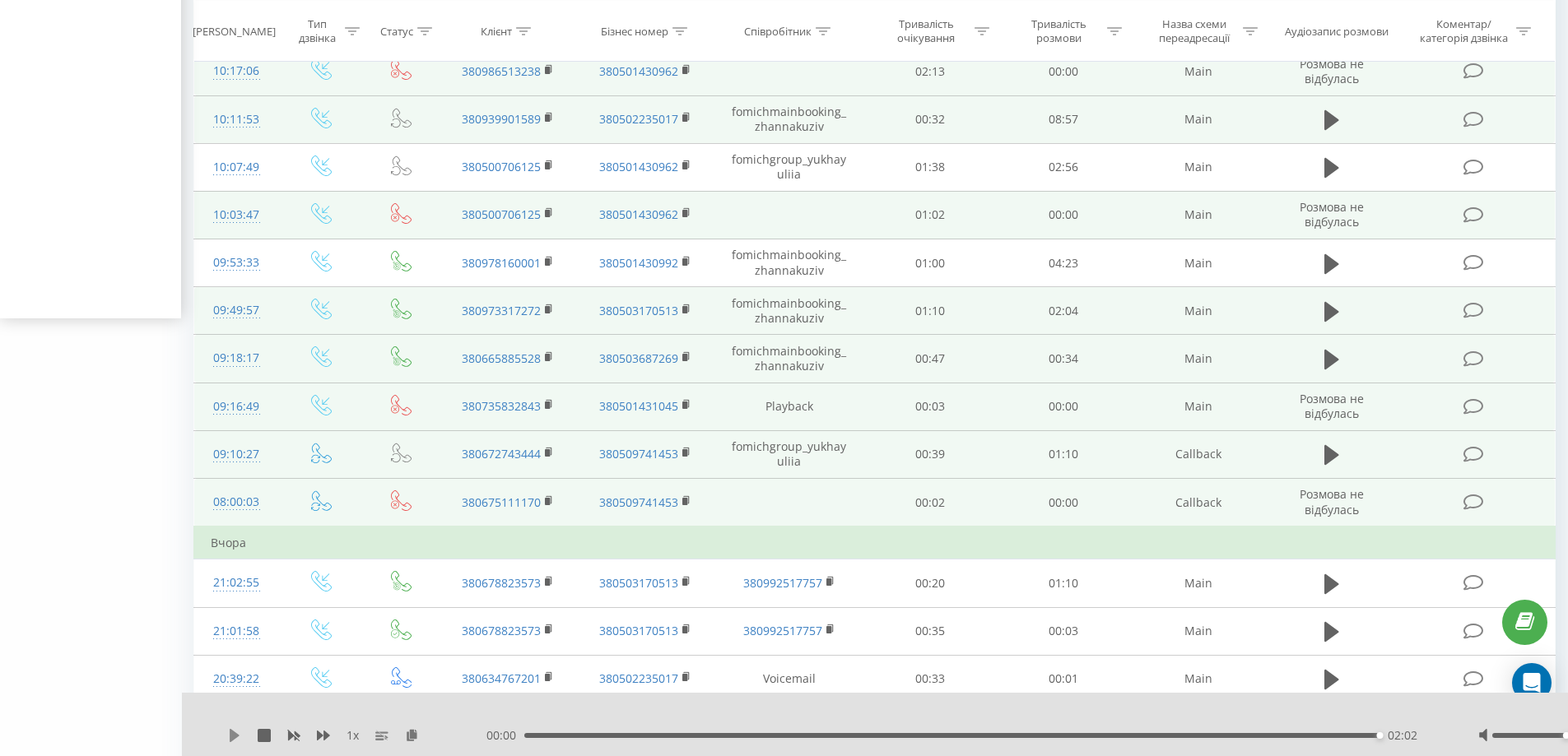
click at [235, 739] on icon at bounding box center [235, 736] width 14 height 14
